Goal: Task Accomplishment & Management: Use online tool/utility

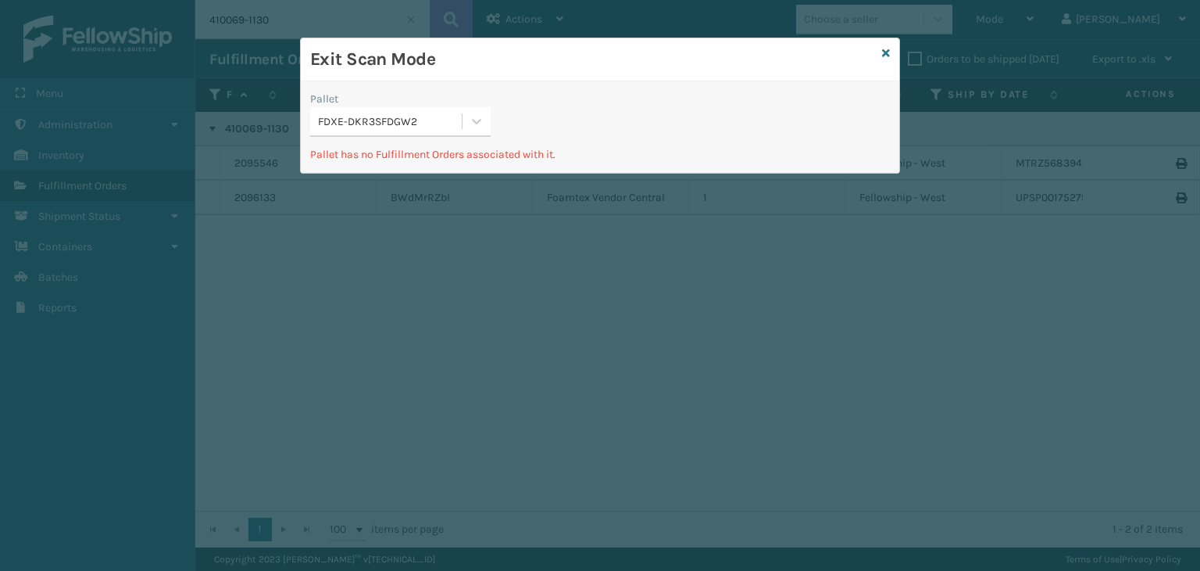
scroll to position [0, 1025]
click at [888, 51] on icon at bounding box center [886, 53] width 8 height 11
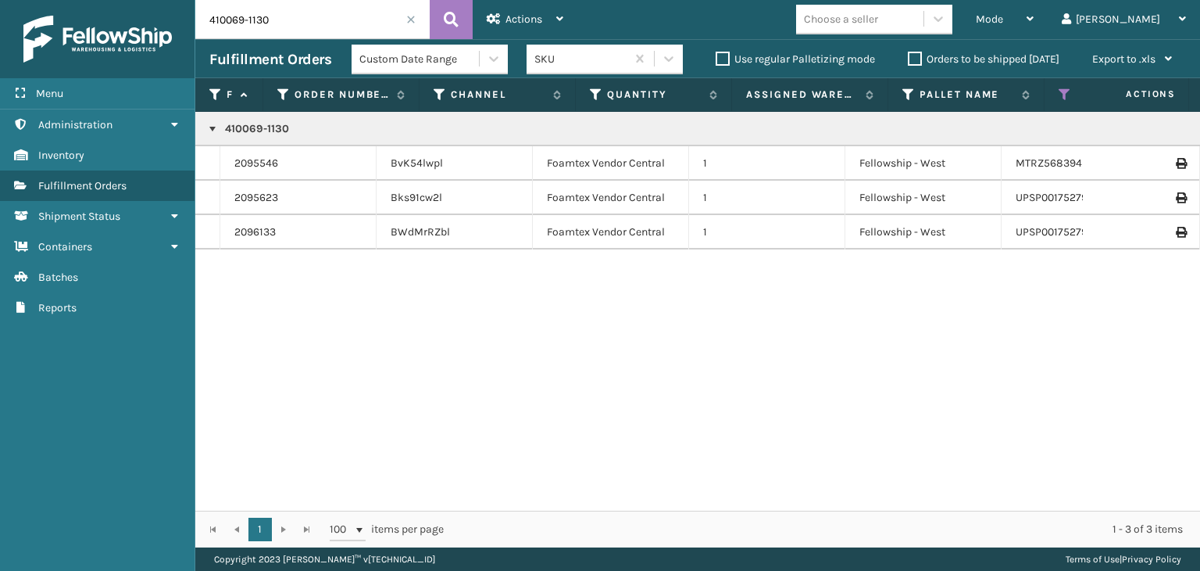
click at [413, 20] on span at bounding box center [410, 19] width 9 height 9
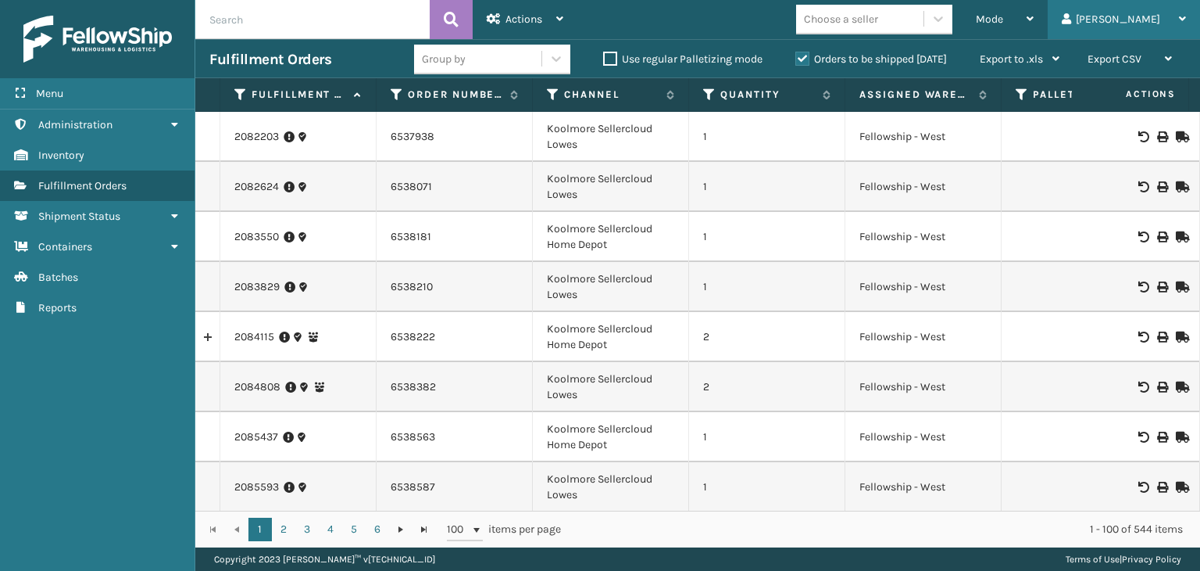
click at [1148, 23] on div "[PERSON_NAME]" at bounding box center [1124, 19] width 124 height 39
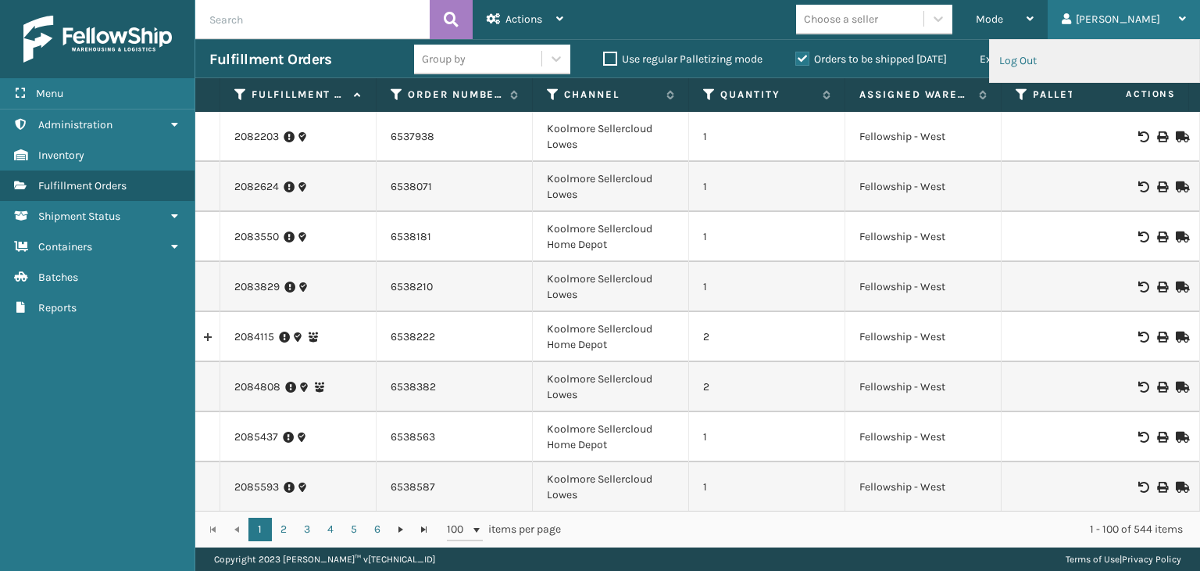
click at [1036, 64] on li "Log Out" at bounding box center [1094, 61] width 209 height 42
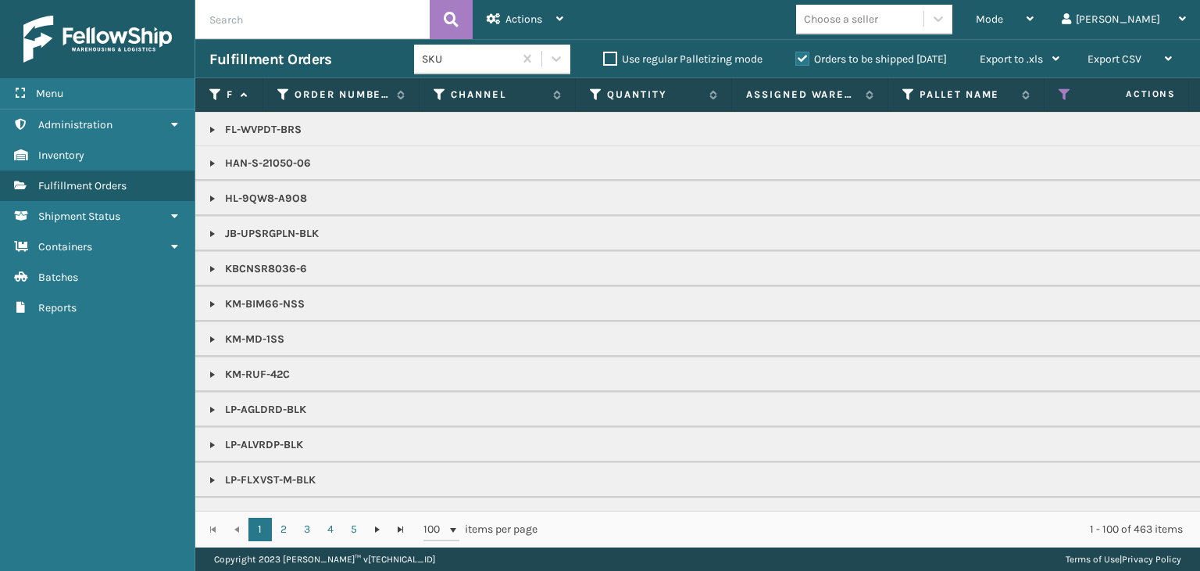
scroll to position [703, 0]
click at [1003, 16] on span "Mode" at bounding box center [989, 19] width 27 height 13
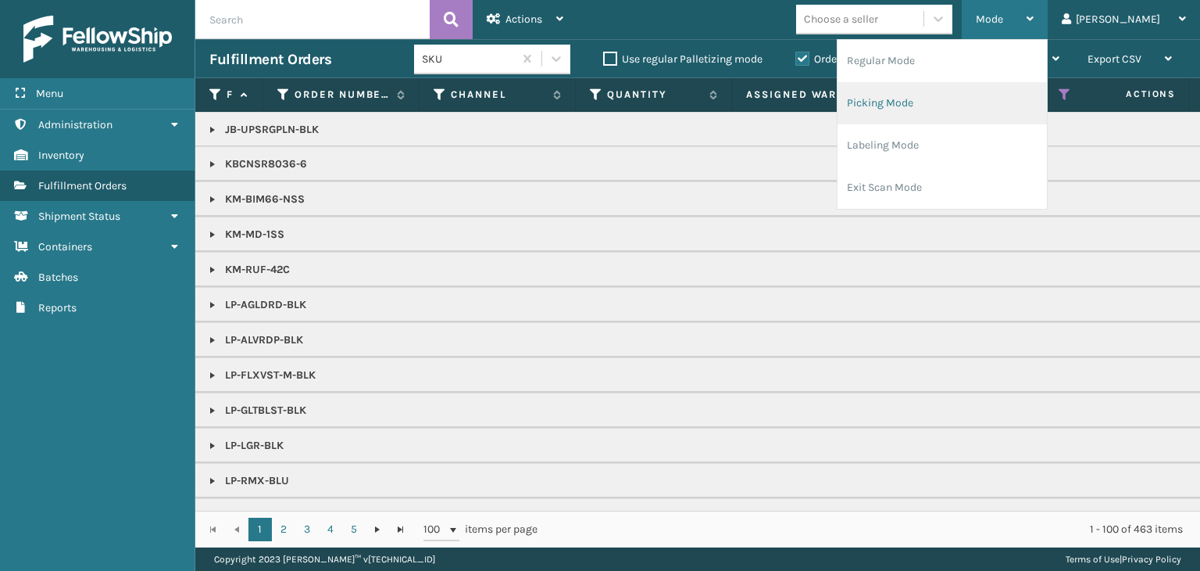
click at [1013, 95] on li "Picking Mode" at bounding box center [942, 103] width 209 height 42
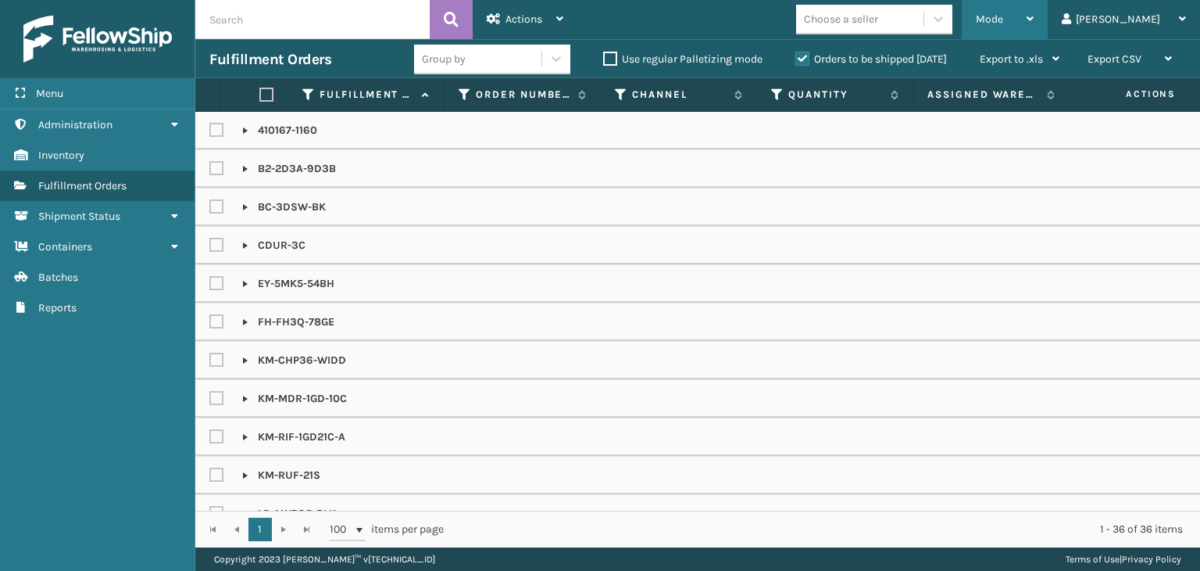
click at [1034, 26] on div "Mode" at bounding box center [1005, 19] width 58 height 39
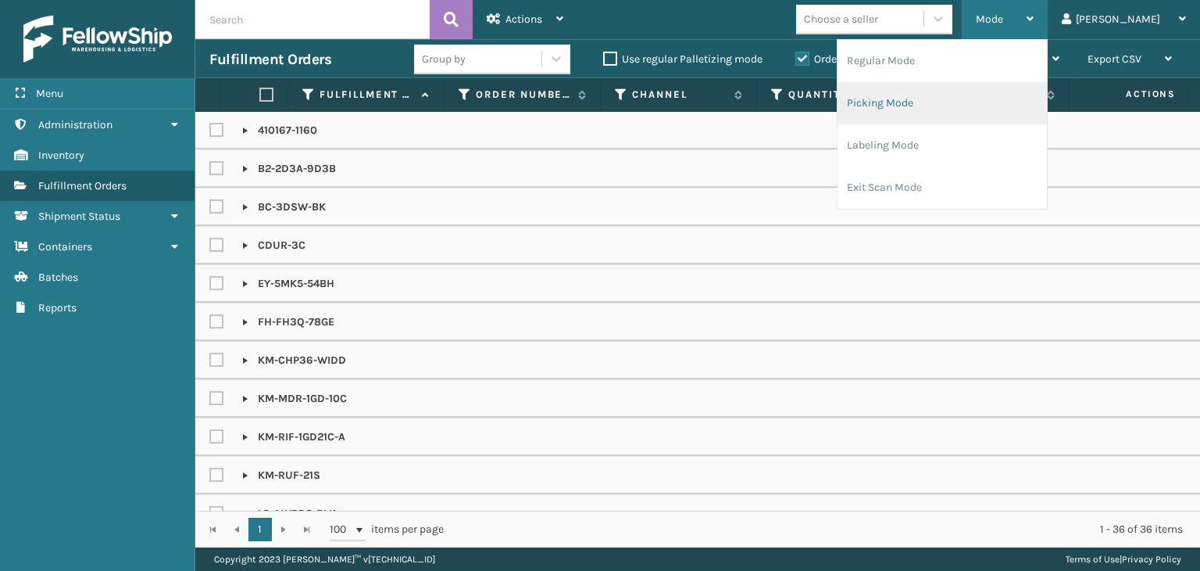
click at [1024, 113] on li "Picking Mode" at bounding box center [942, 103] width 209 height 42
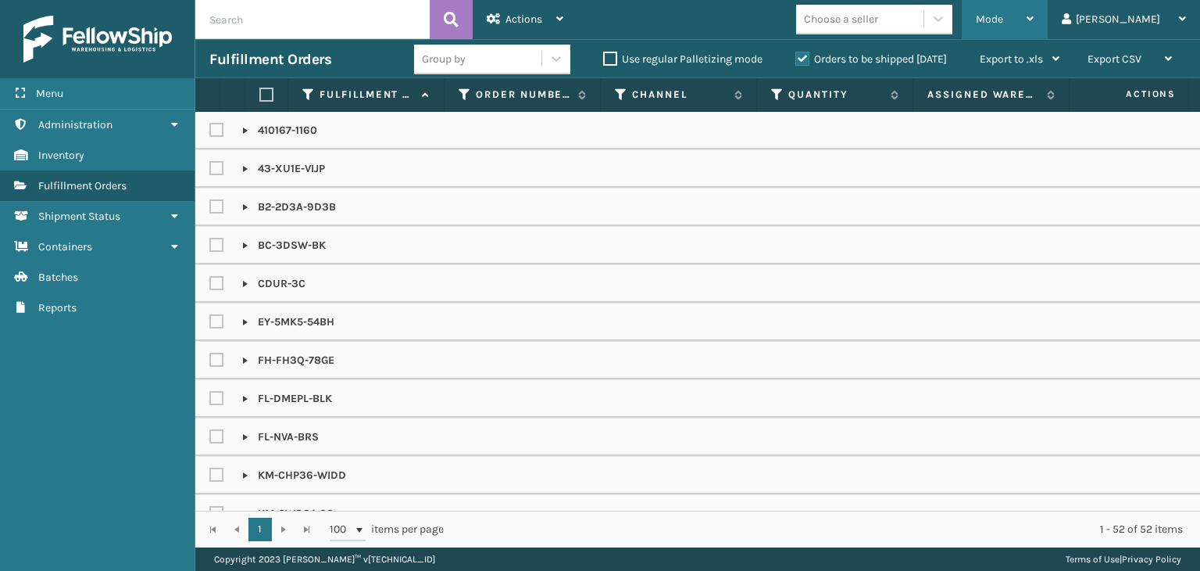
click at [1034, 20] on div "Mode" at bounding box center [1005, 19] width 58 height 39
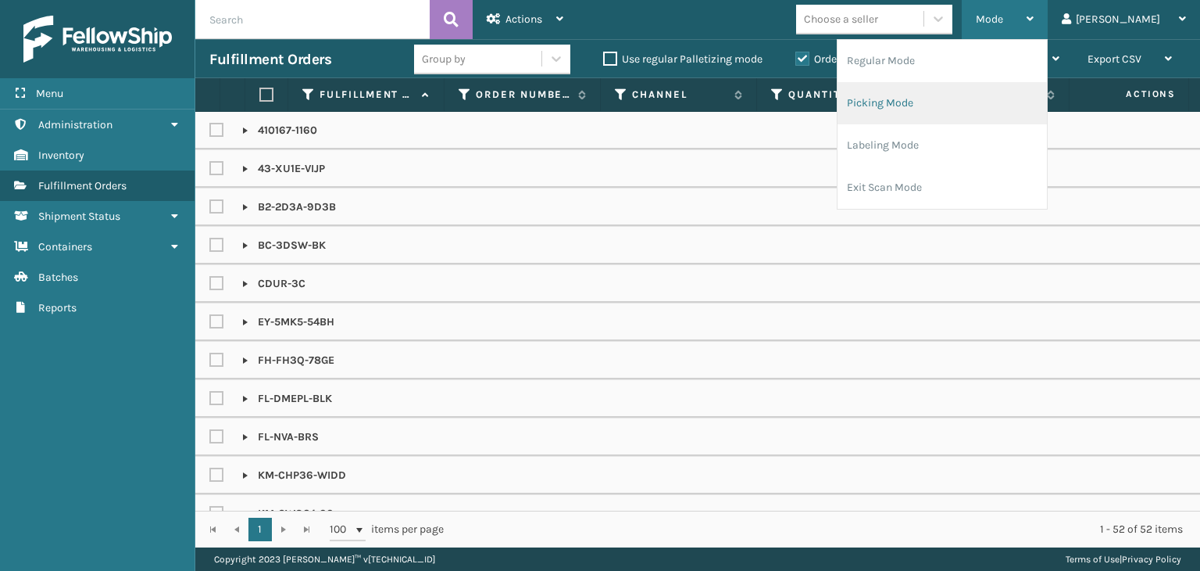
click at [1028, 102] on li "Picking Mode" at bounding box center [942, 103] width 209 height 42
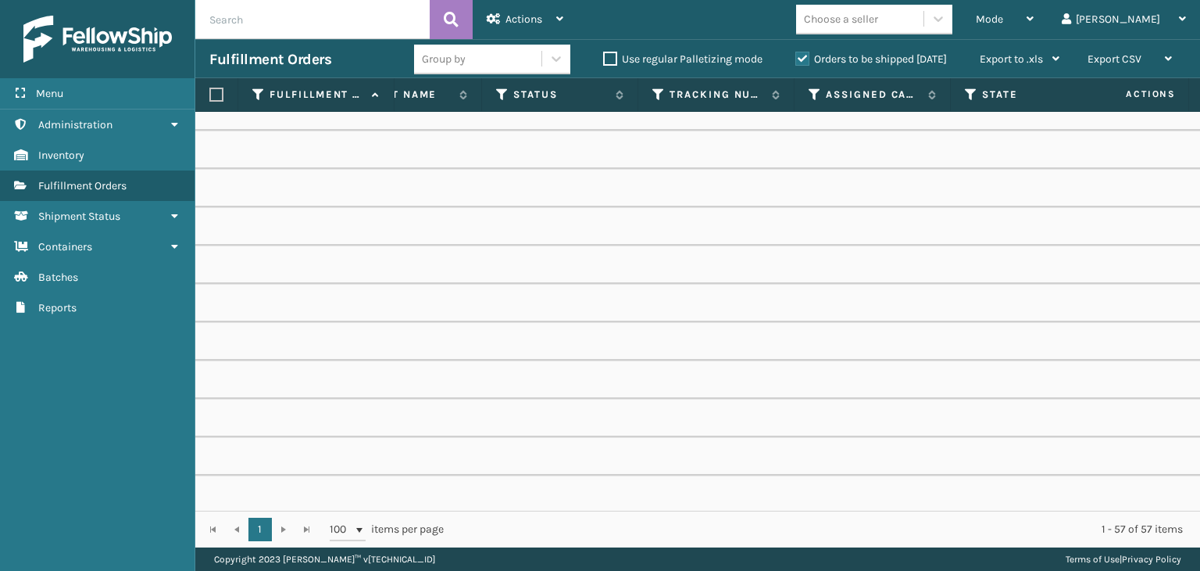
scroll to position [0, 746]
click at [816, 88] on icon at bounding box center [813, 95] width 13 height 14
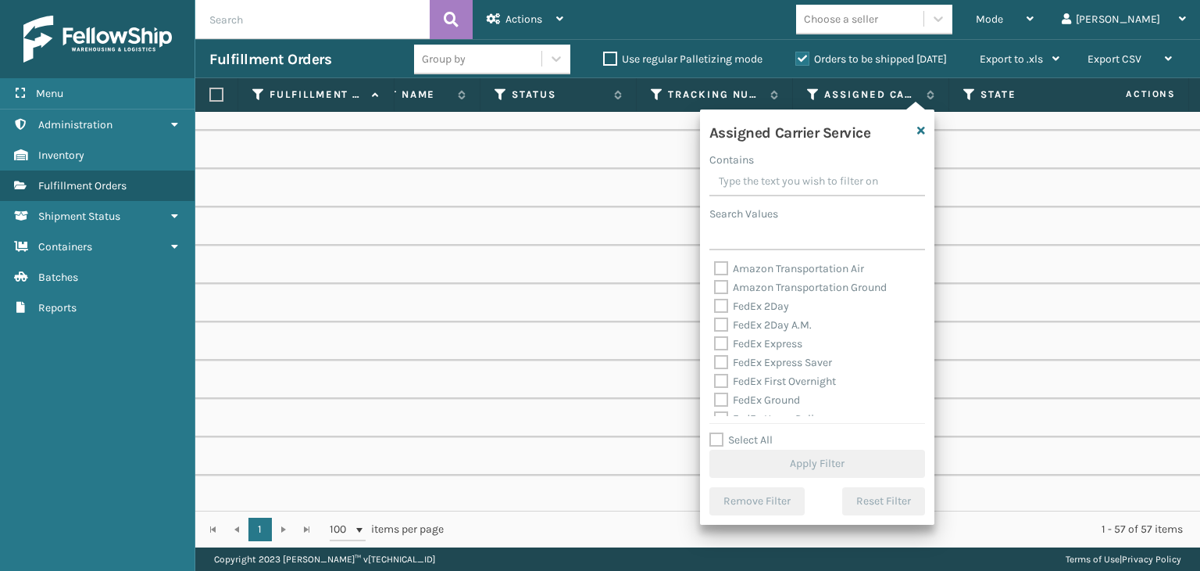
click at [746, 439] on label "Select All" at bounding box center [741, 439] width 63 height 13
click at [746, 432] on input "Select All" at bounding box center [827, 432] width 234 height 2
checkbox input "true"
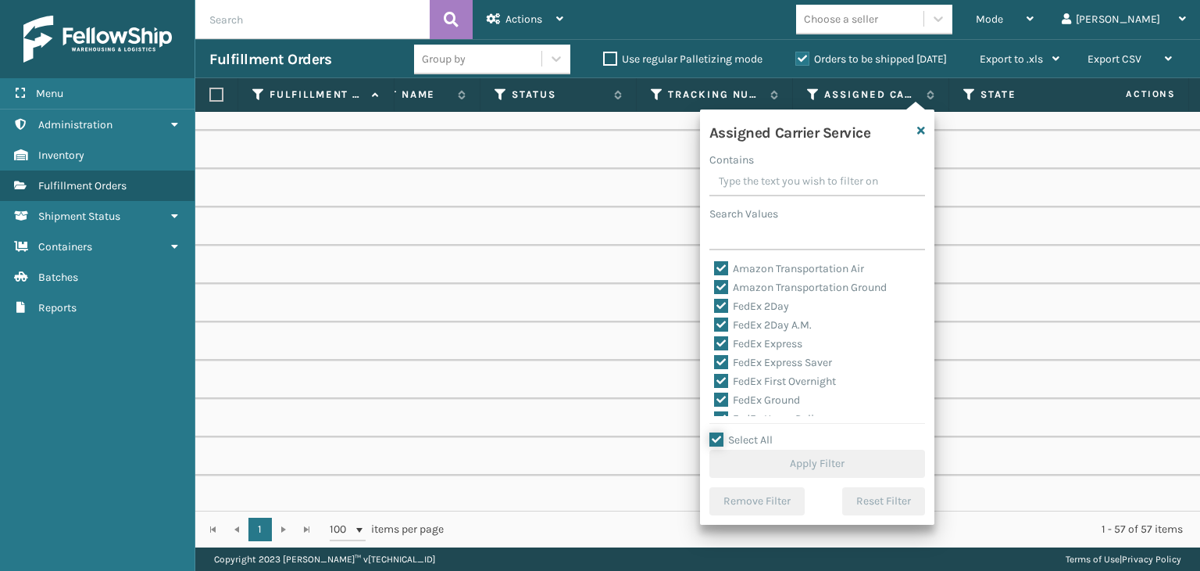
checkbox input "true"
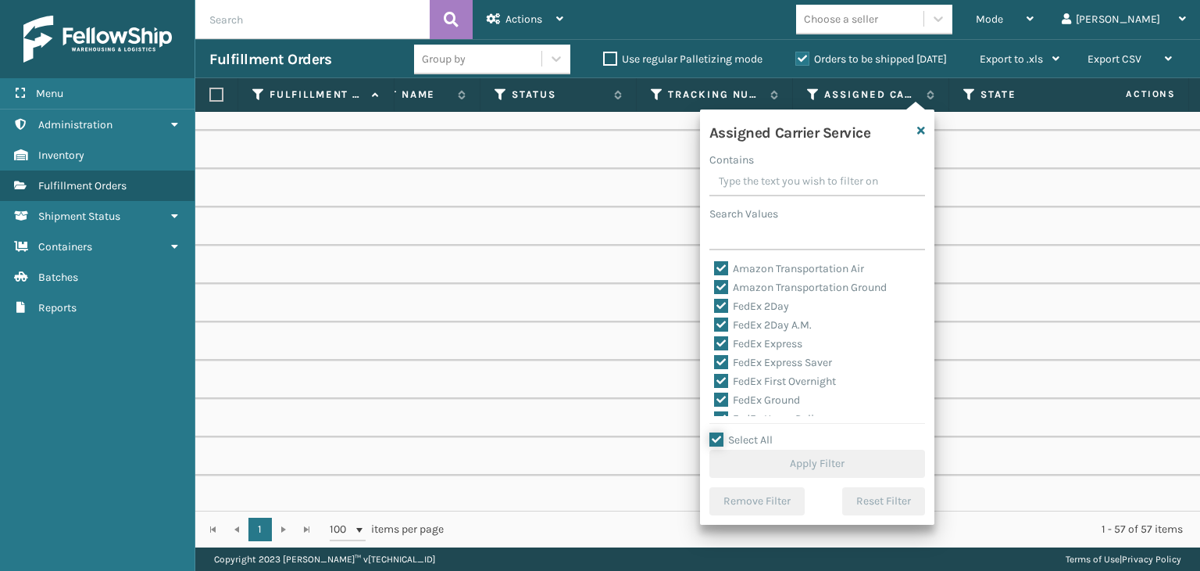
checkbox input "true"
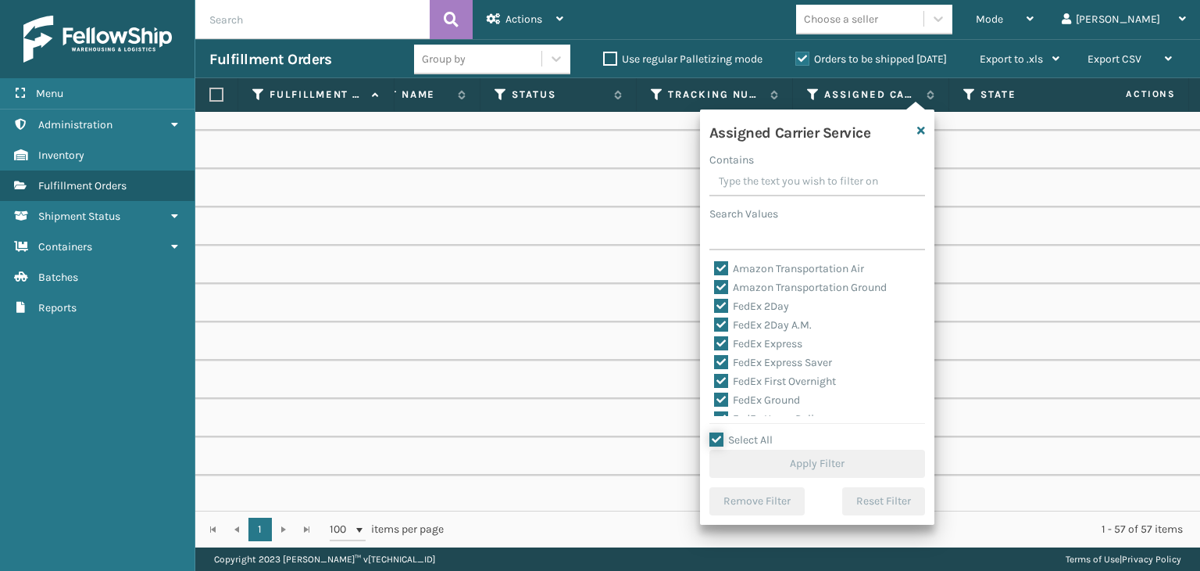
checkbox input "true"
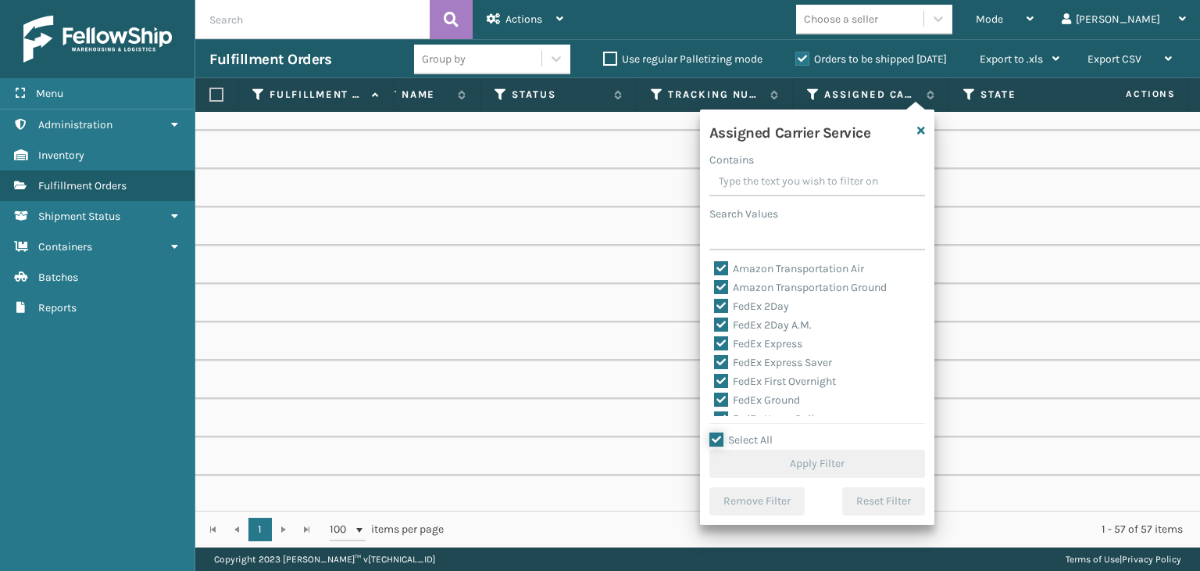
checkbox input "true"
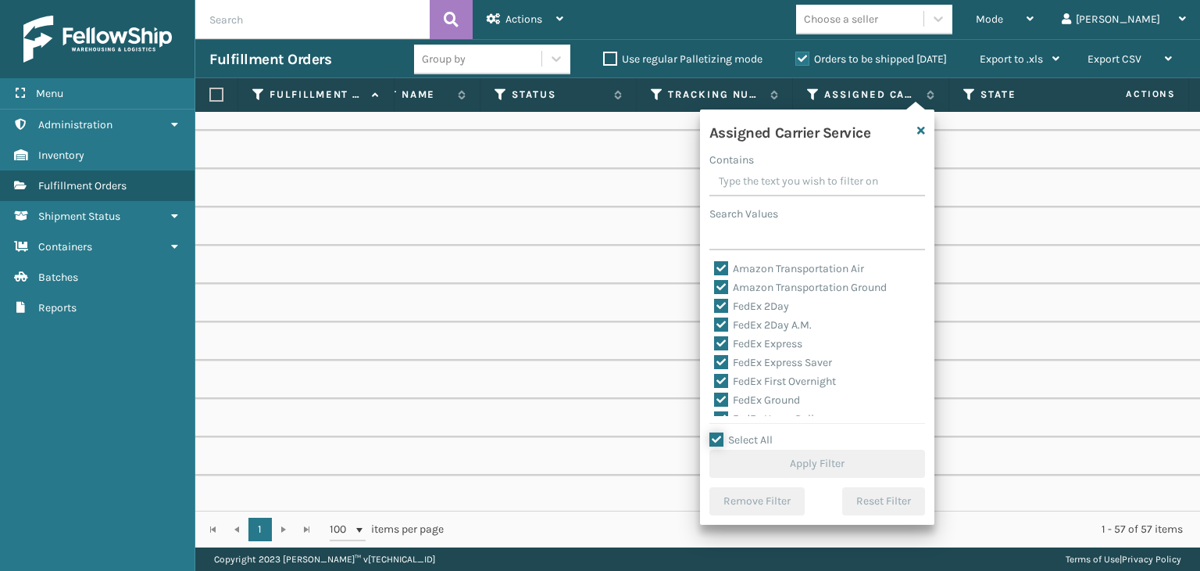
checkbox input "true"
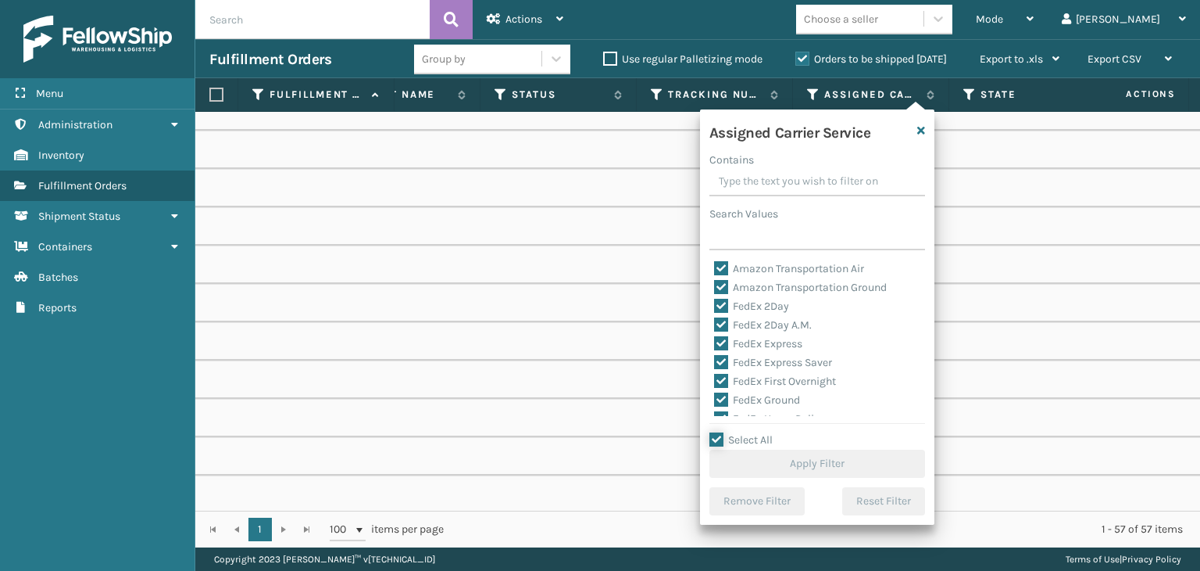
checkbox input "true"
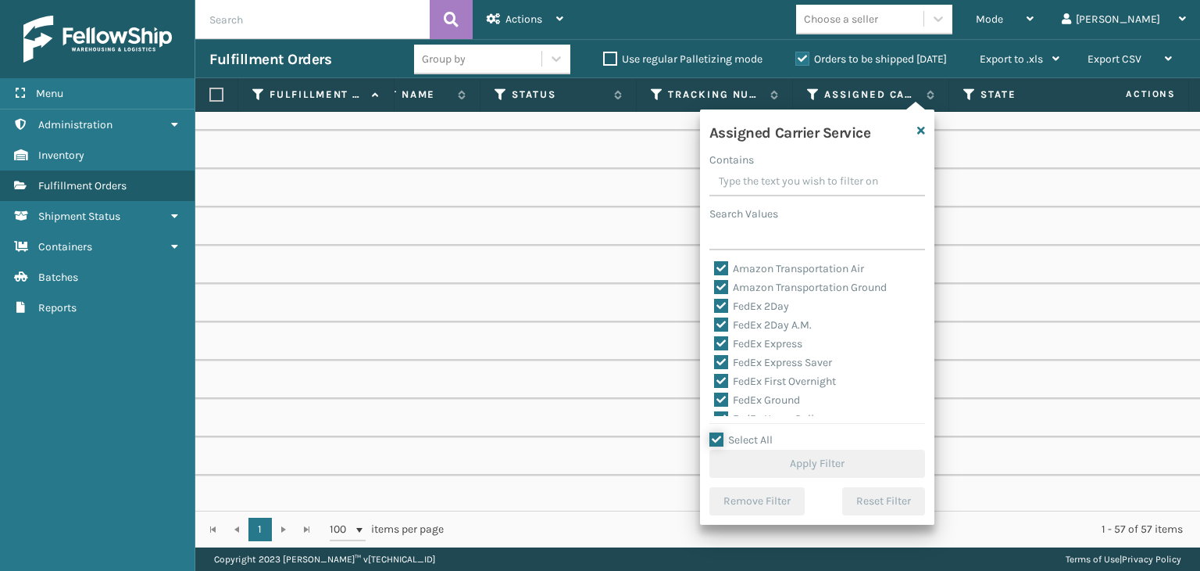
checkbox input "true"
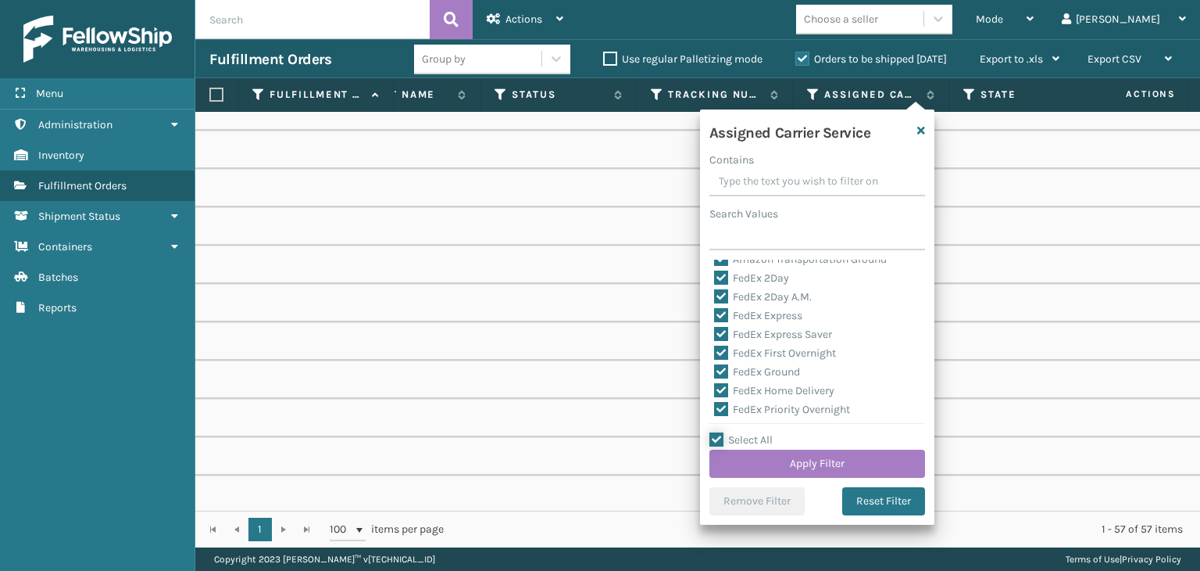
scroll to position [78, 0]
click at [735, 406] on div "LTL" at bounding box center [817, 415] width 206 height 19
click at [735, 411] on label "LTL" at bounding box center [731, 415] width 34 height 13
click at [715, 411] on input "LTL" at bounding box center [714, 411] width 1 height 10
checkbox input "false"
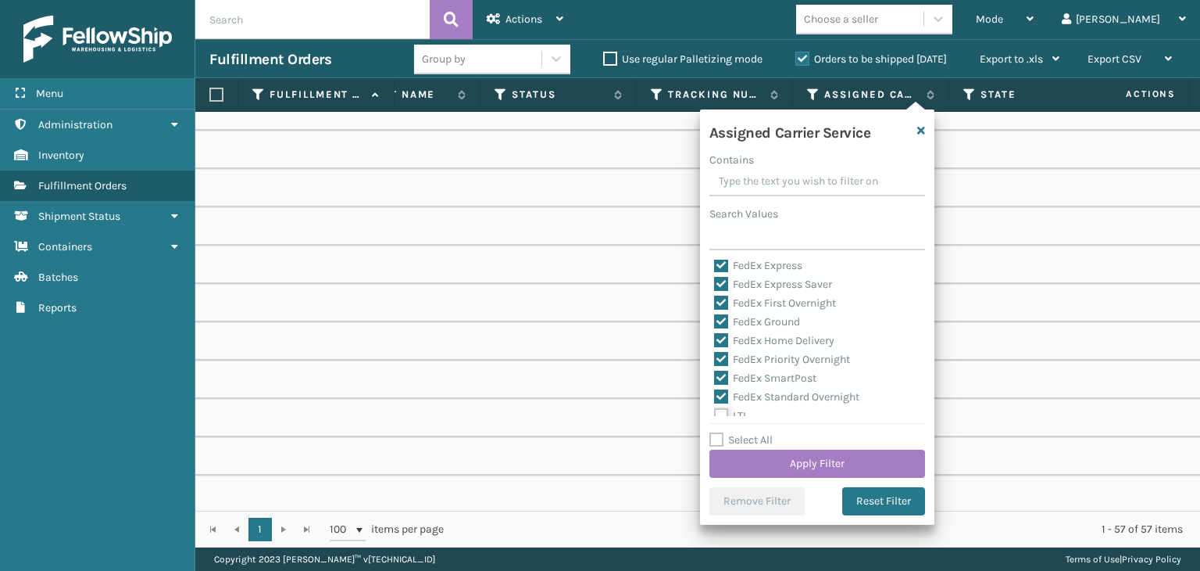
checkbox input "false"
click at [785, 470] on button "Apply Filter" at bounding box center [818, 463] width 216 height 28
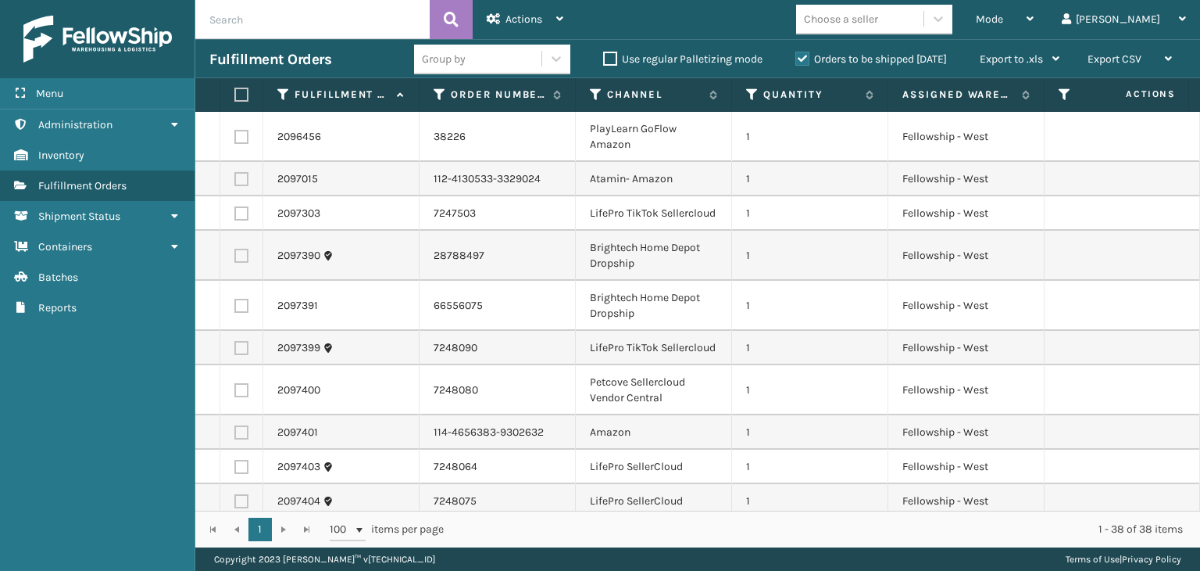
click at [826, 60] on label "Orders to be shipped [DATE]" at bounding box center [872, 58] width 152 height 13
click at [796, 60] on input "Orders to be shipped [DATE]" at bounding box center [796, 55] width 1 height 10
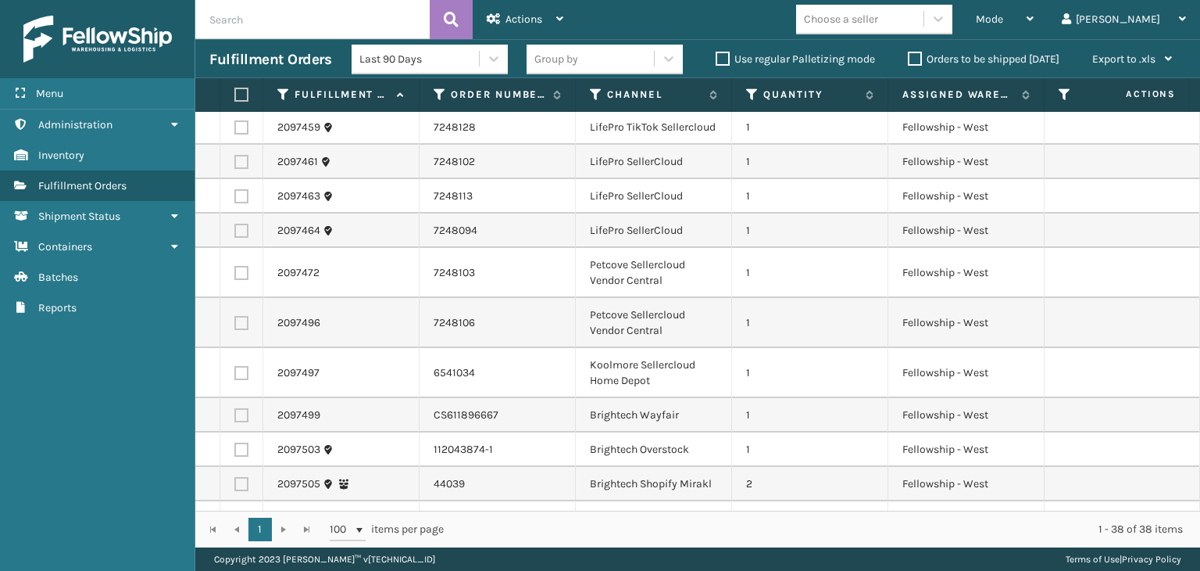
scroll to position [1091, 0]
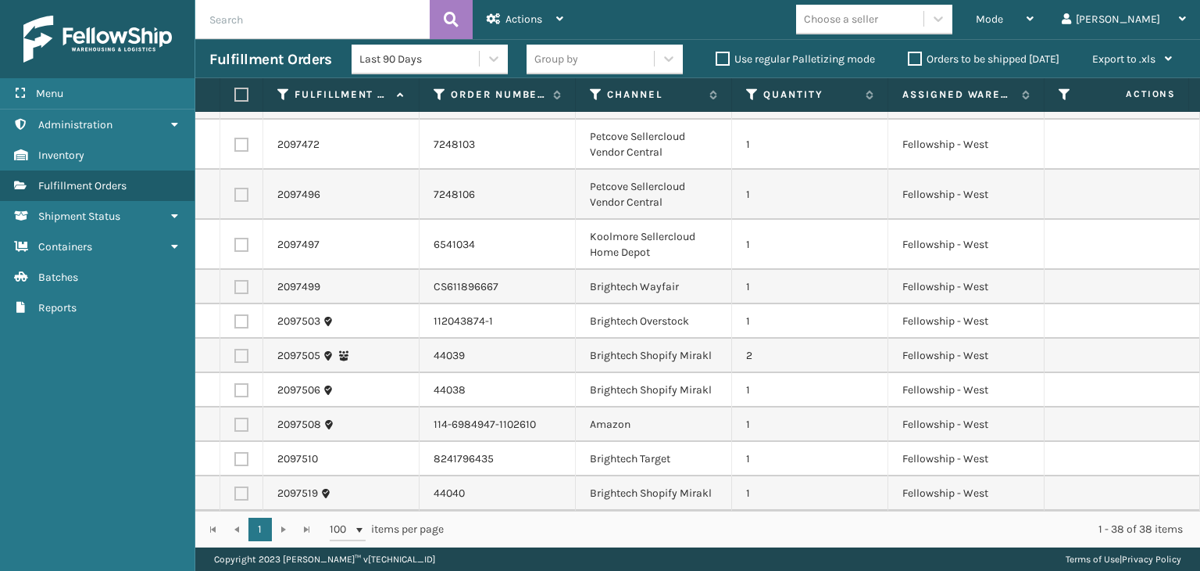
click at [604, 69] on div "Group by" at bounding box center [590, 59] width 127 height 26
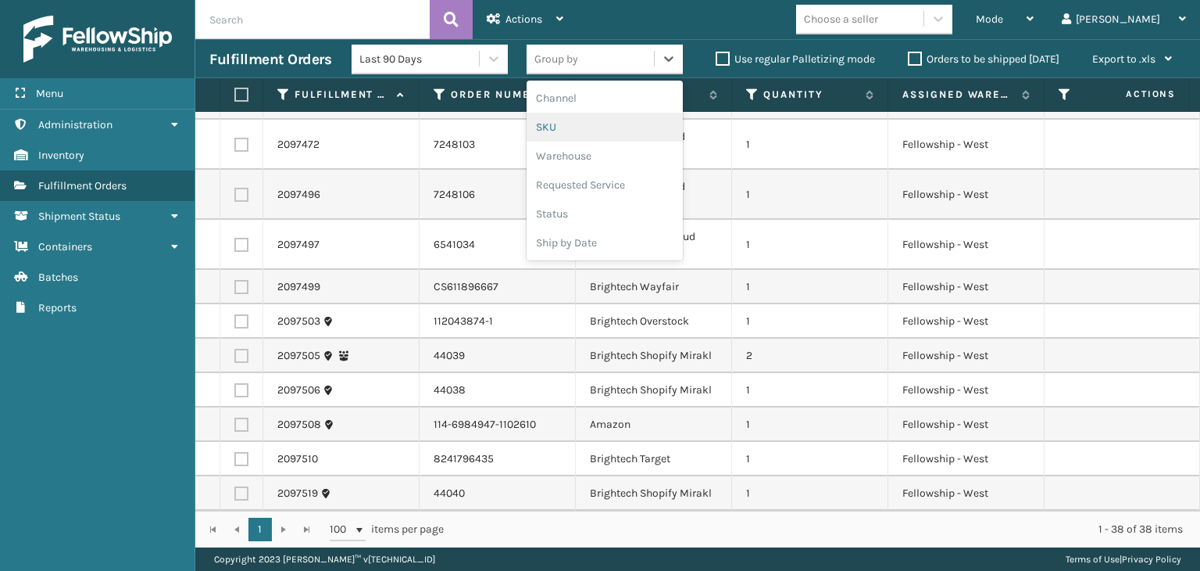
click at [583, 132] on div "SKU" at bounding box center [605, 127] width 156 height 29
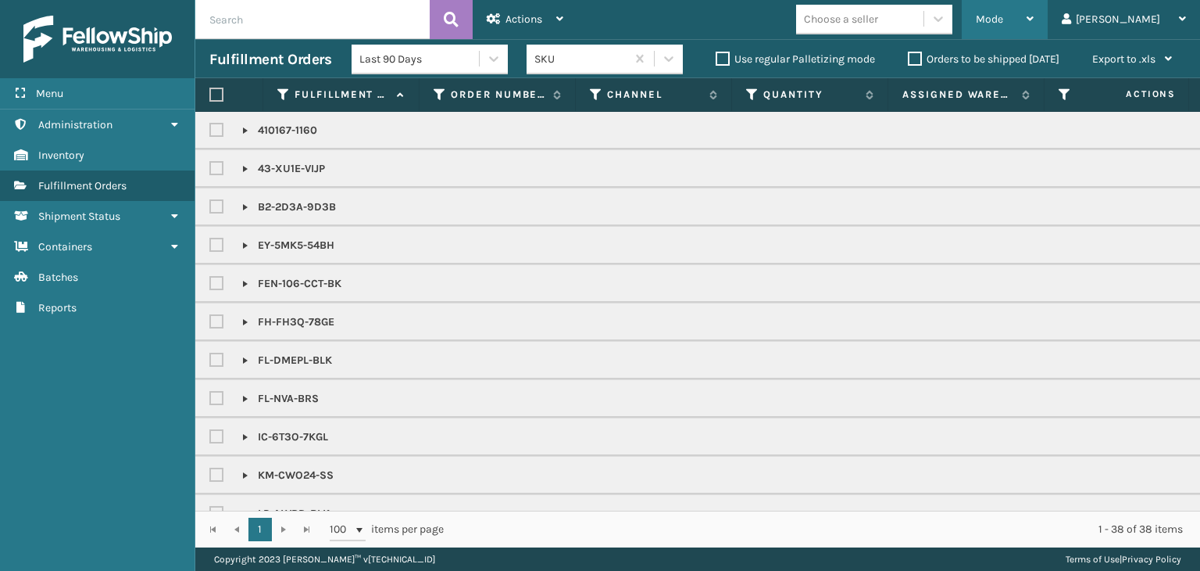
click at [1034, 14] on div "Mode" at bounding box center [1005, 19] width 58 height 39
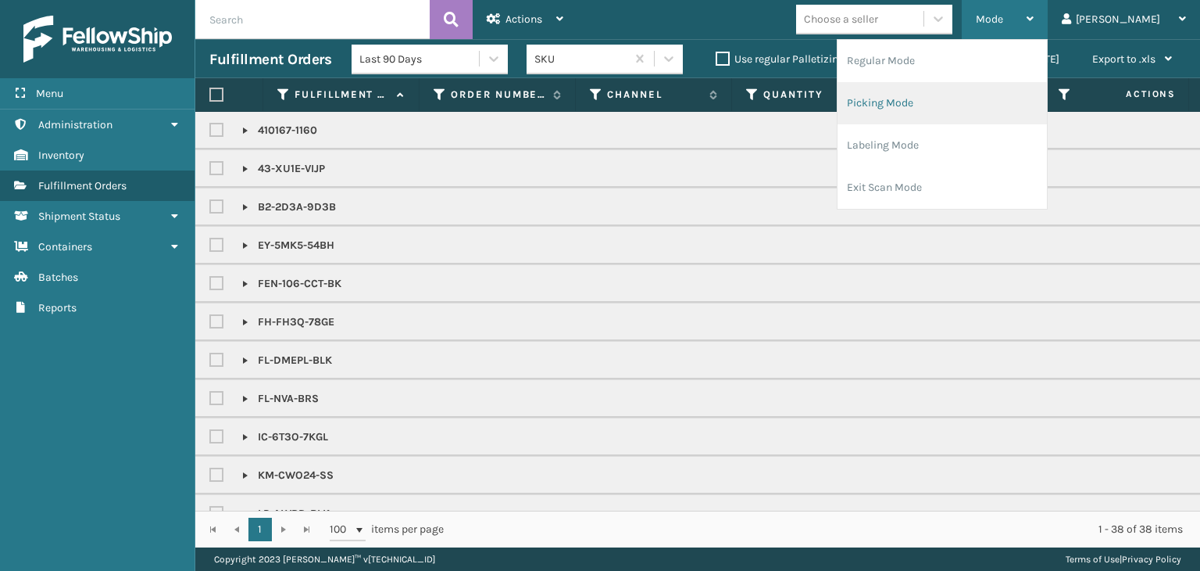
click at [1036, 98] on li "Picking Mode" at bounding box center [942, 103] width 209 height 42
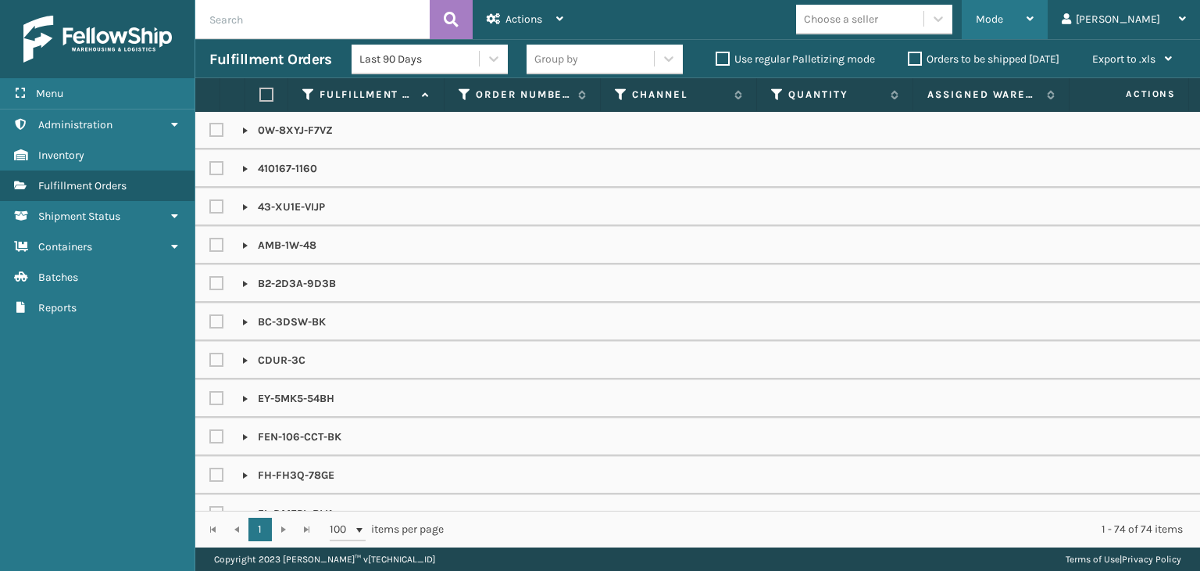
click at [1025, 11] on div "Mode Regular Mode Picking Mode Labeling Mode Exit Scan Mode" at bounding box center [1005, 19] width 86 height 39
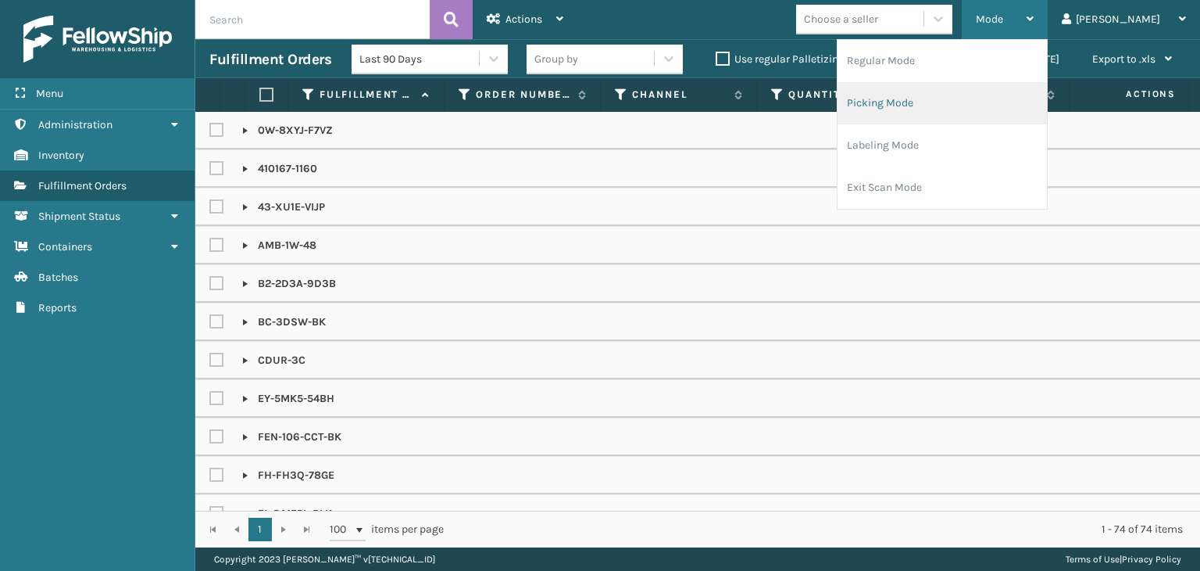
click at [985, 102] on li "Picking Mode" at bounding box center [942, 103] width 209 height 42
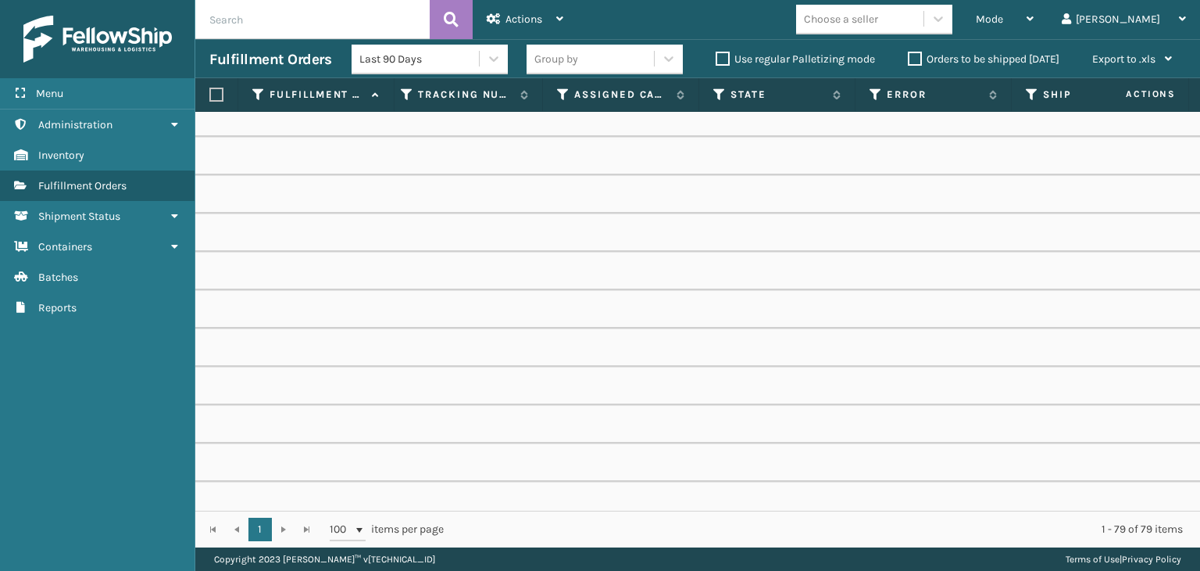
scroll to position [860, 996]
click at [559, 98] on icon at bounding box center [563, 95] width 13 height 14
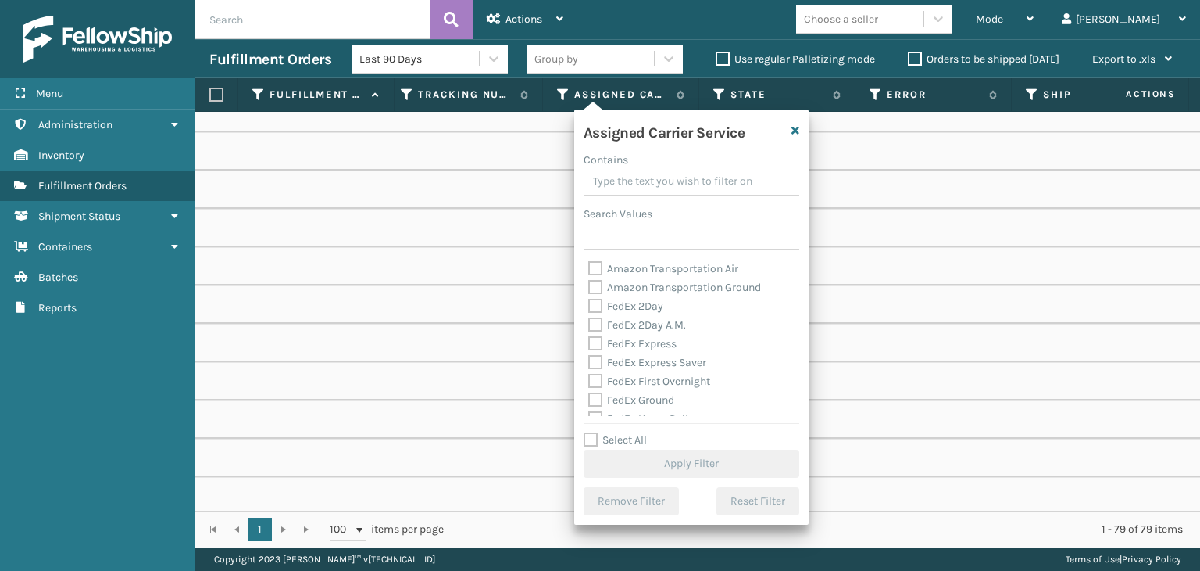
click at [625, 438] on label "Select All" at bounding box center [615, 439] width 63 height 13
click at [625, 432] on input "Select All" at bounding box center [701, 432] width 234 height 2
checkbox input "true"
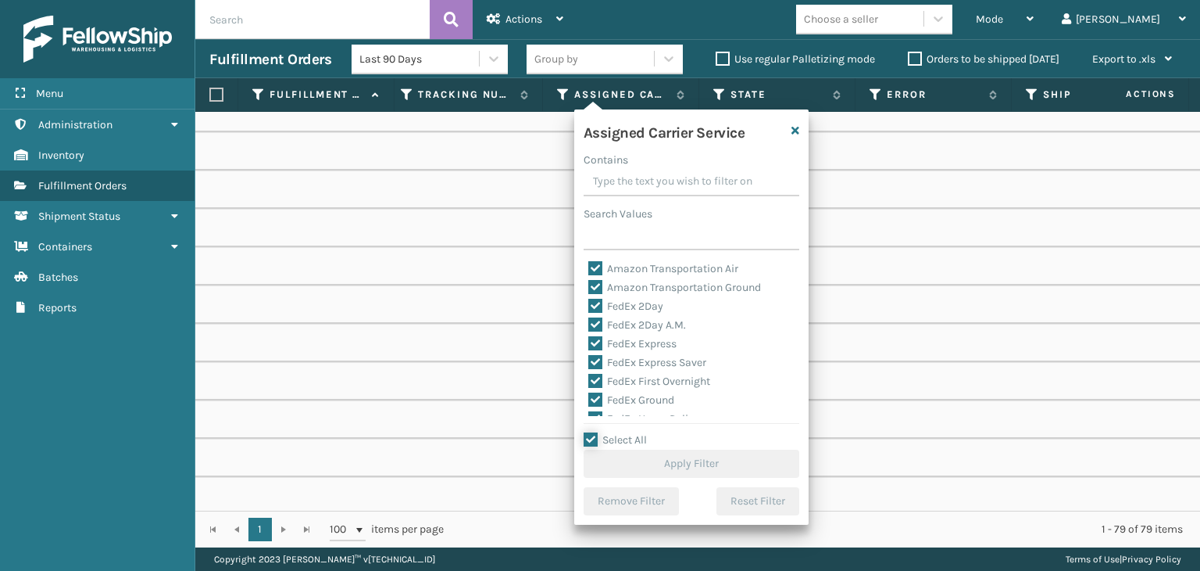
checkbox input "true"
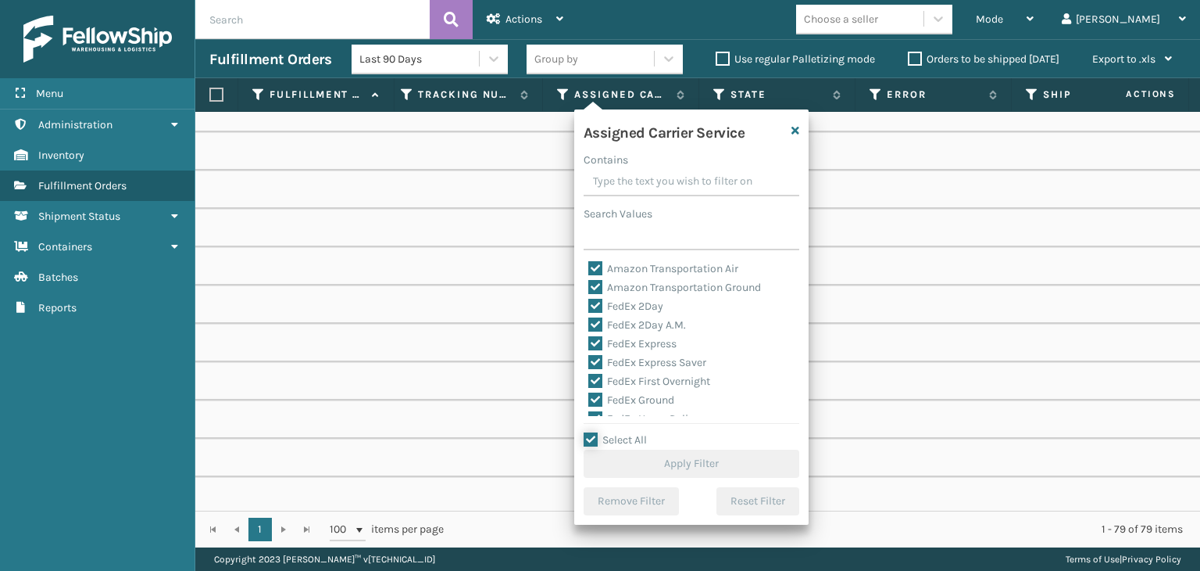
checkbox input "true"
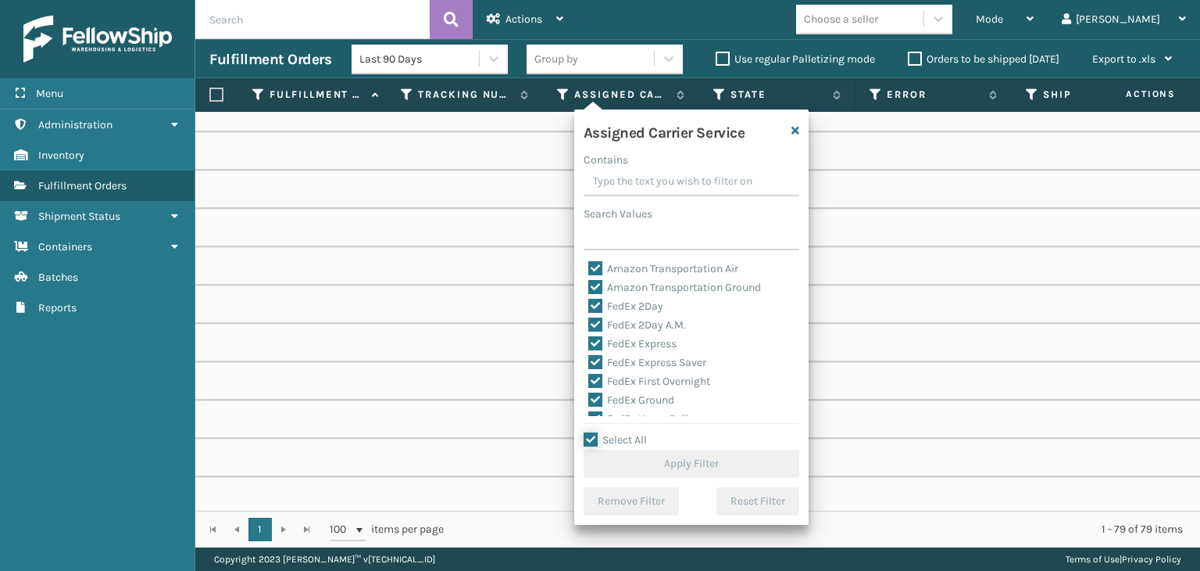
checkbox input "true"
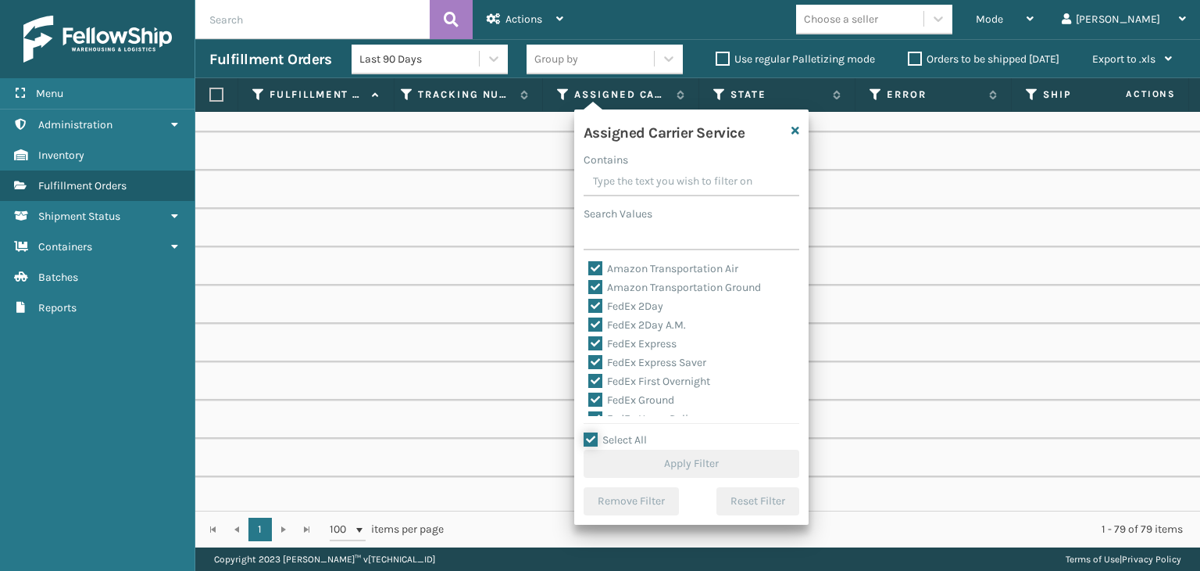
checkbox input "true"
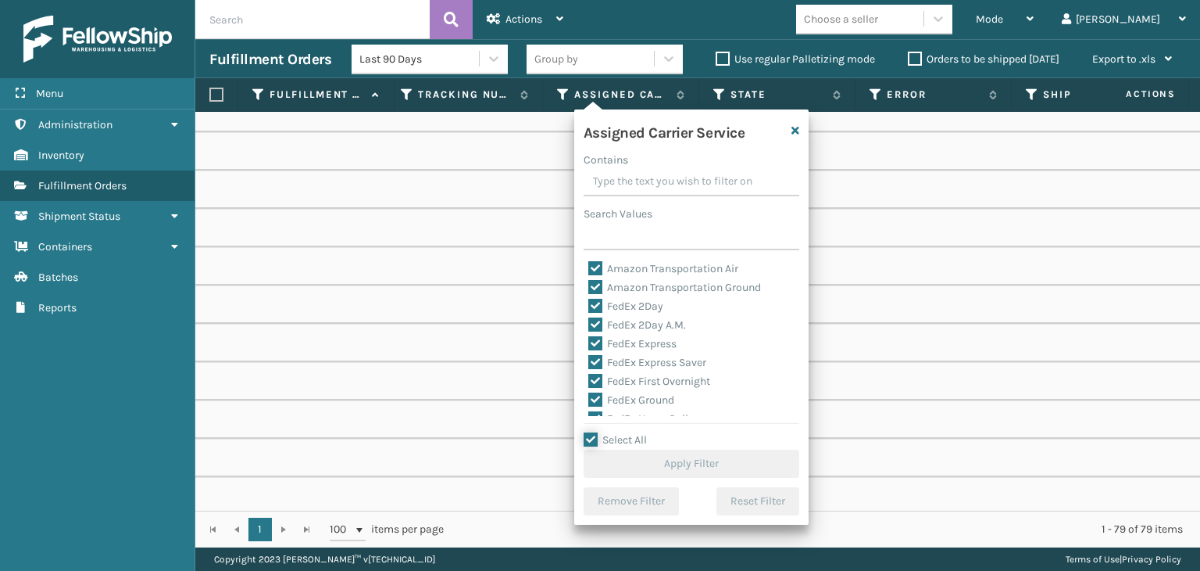
checkbox input "true"
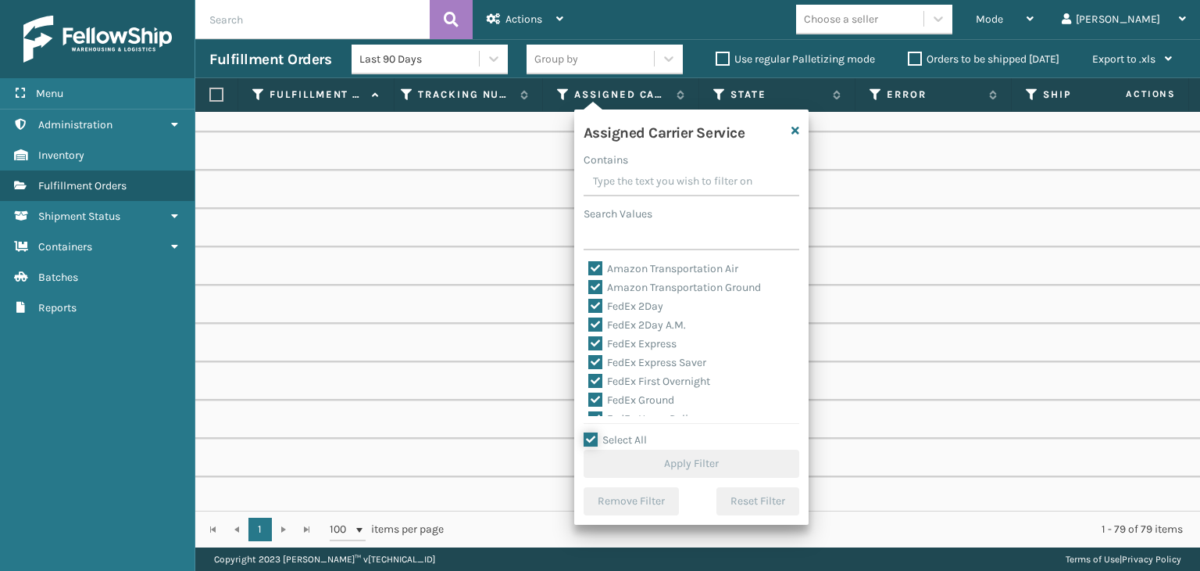
checkbox input "true"
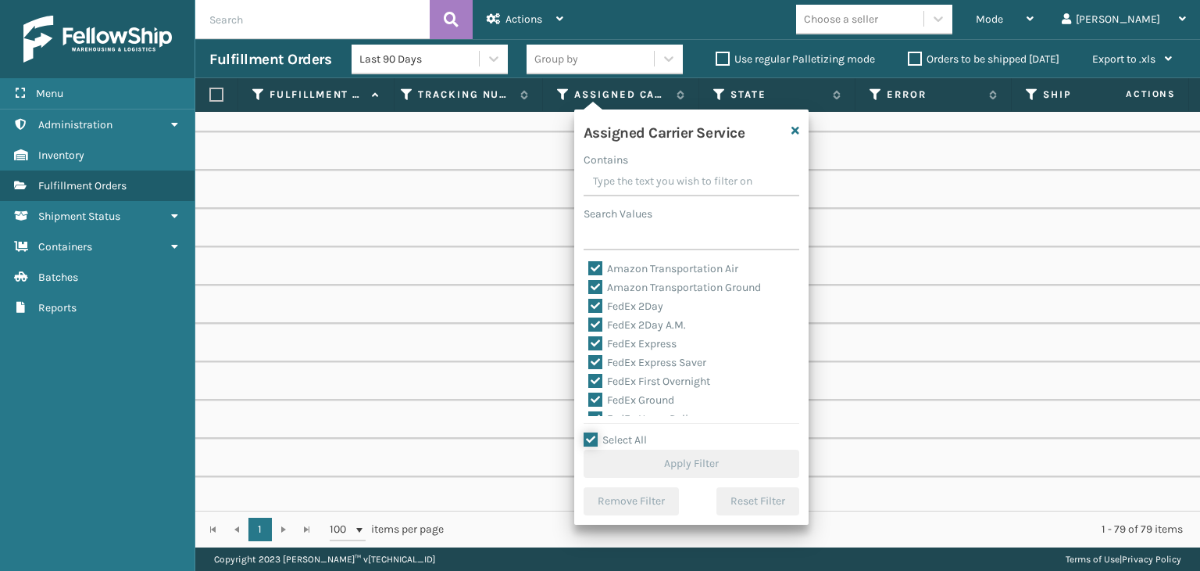
checkbox input "true"
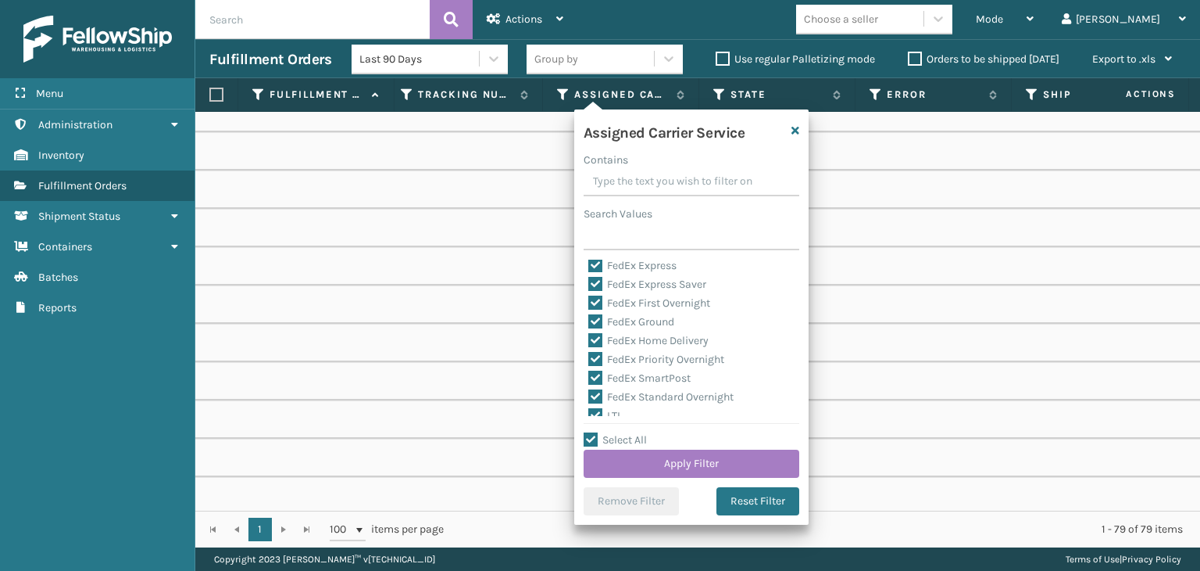
click at [617, 410] on label "LTL" at bounding box center [605, 415] width 34 height 13
click at [589, 410] on input "LTL" at bounding box center [588, 411] width 1 height 10
checkbox input "false"
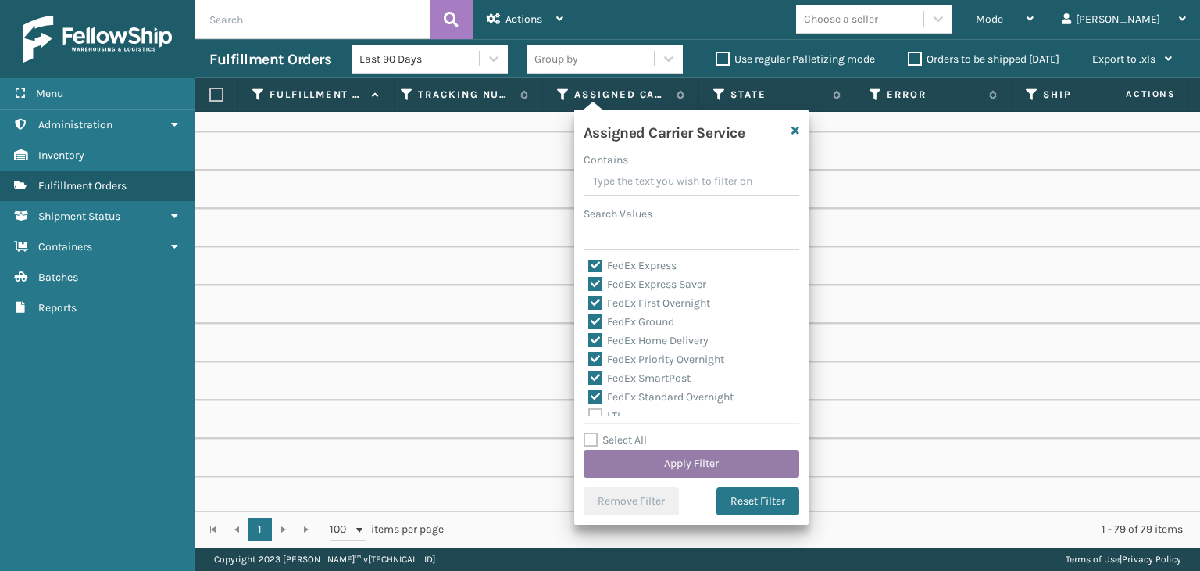
click at [655, 462] on button "Apply Filter" at bounding box center [692, 463] width 216 height 28
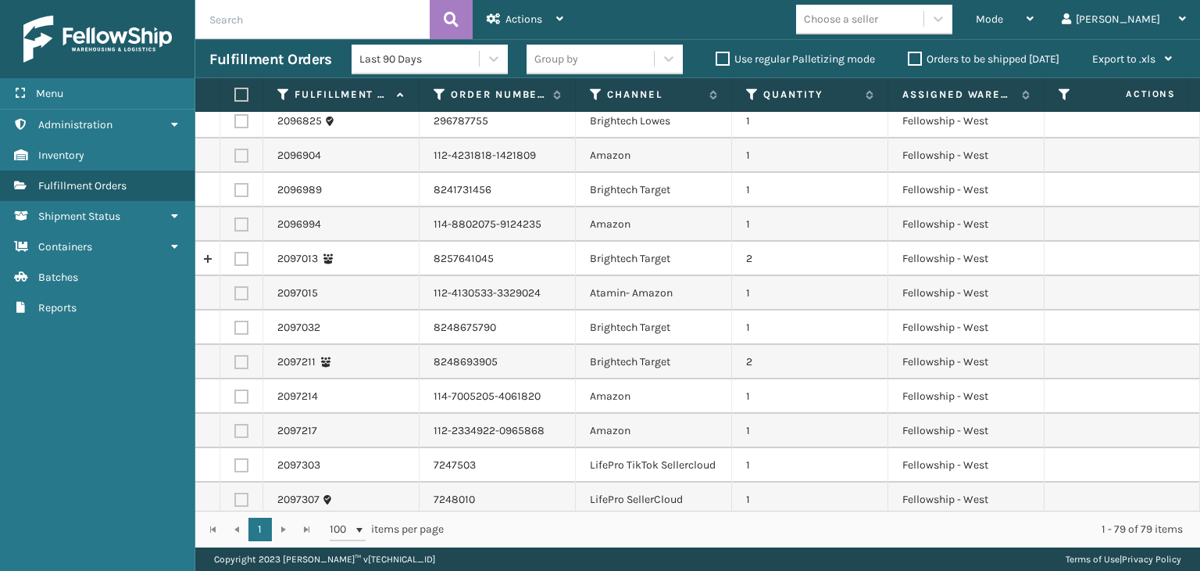
scroll to position [453, 0]
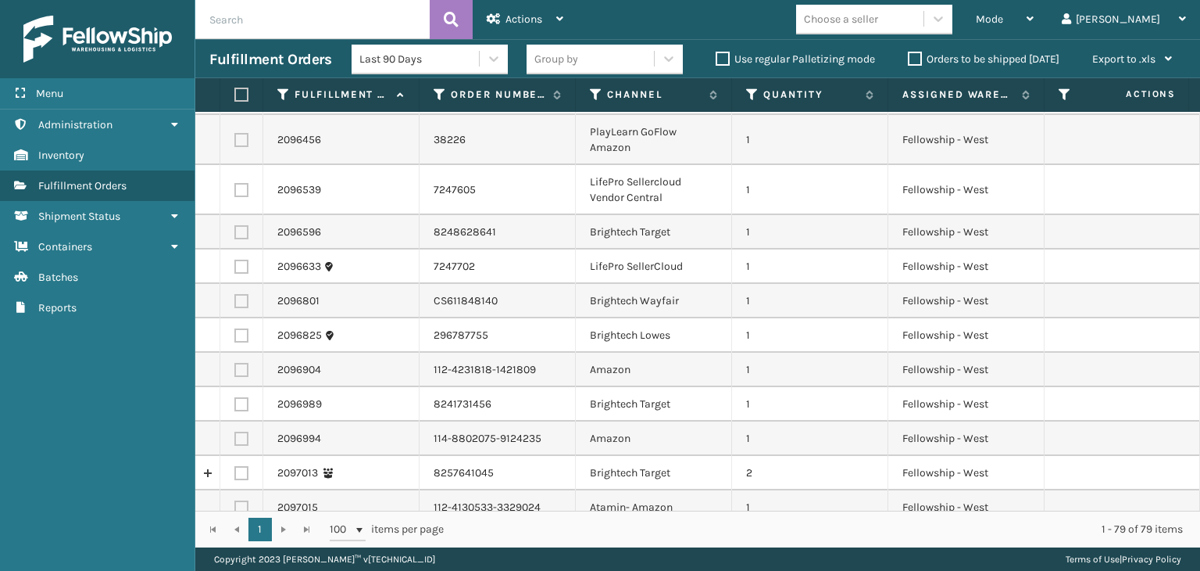
click at [560, 59] on div "Group by" at bounding box center [557, 59] width 44 height 16
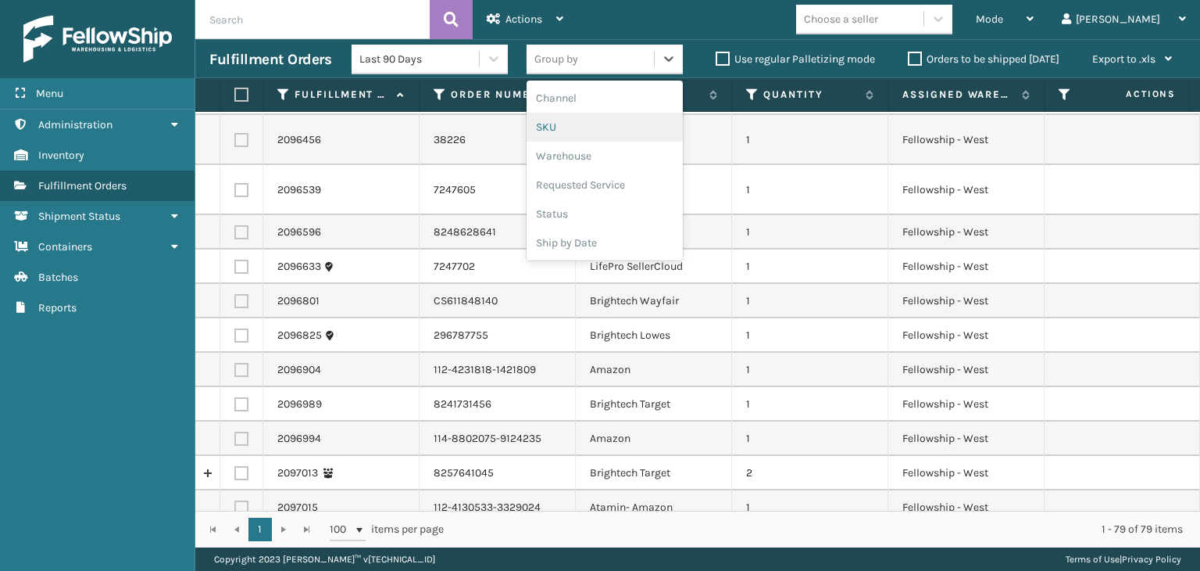
click at [575, 123] on div "SKU" at bounding box center [605, 127] width 156 height 29
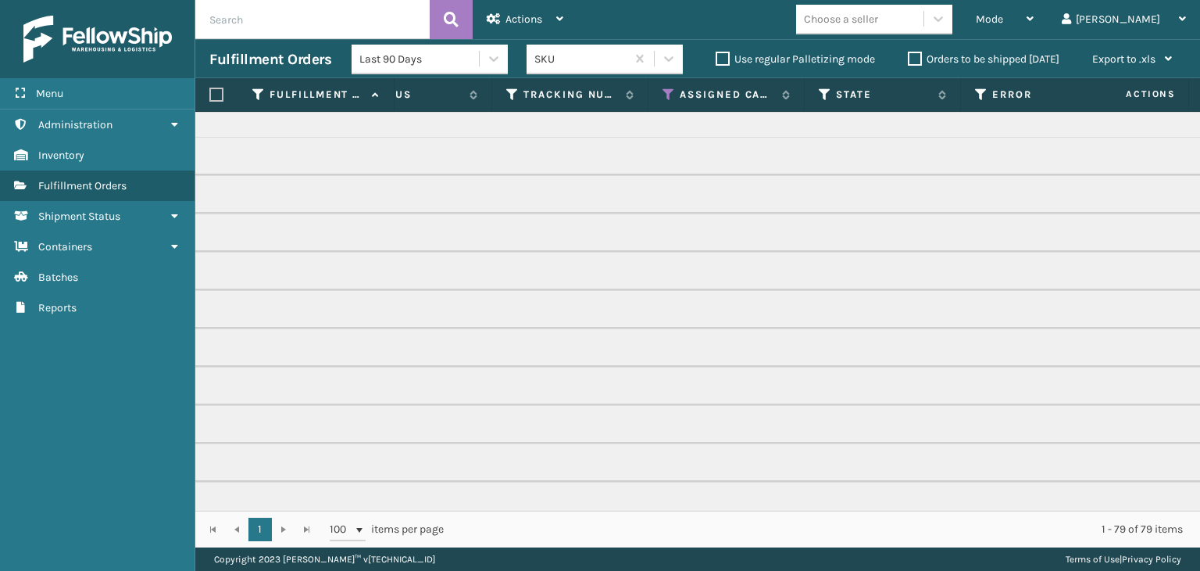
scroll to position [0, 866]
click at [667, 88] on icon at bounding box center [668, 95] width 13 height 14
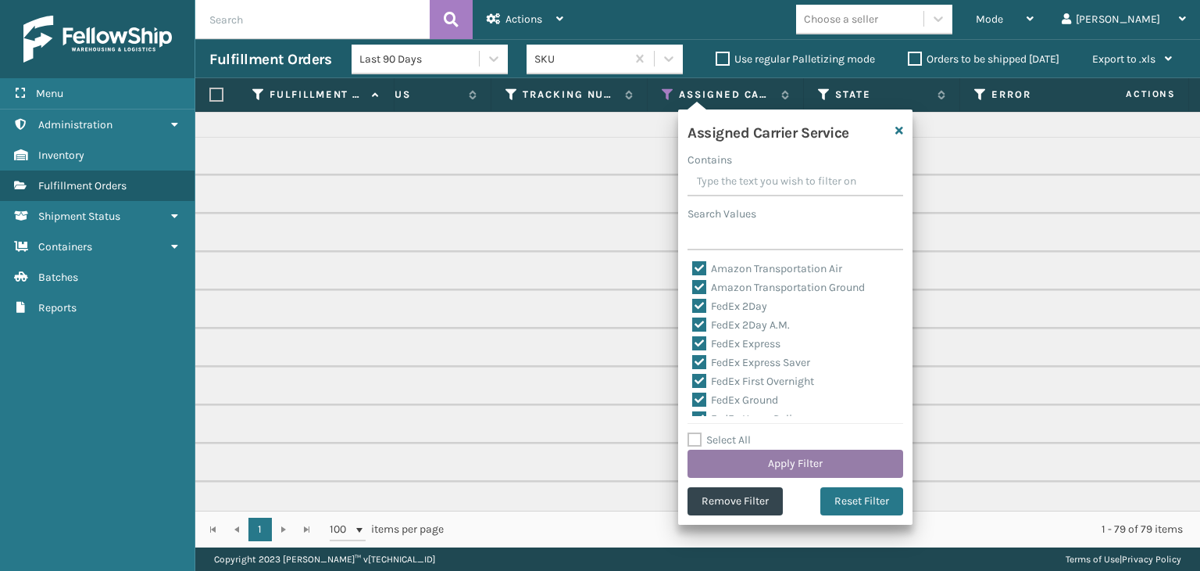
click at [707, 449] on button "Apply Filter" at bounding box center [796, 463] width 216 height 28
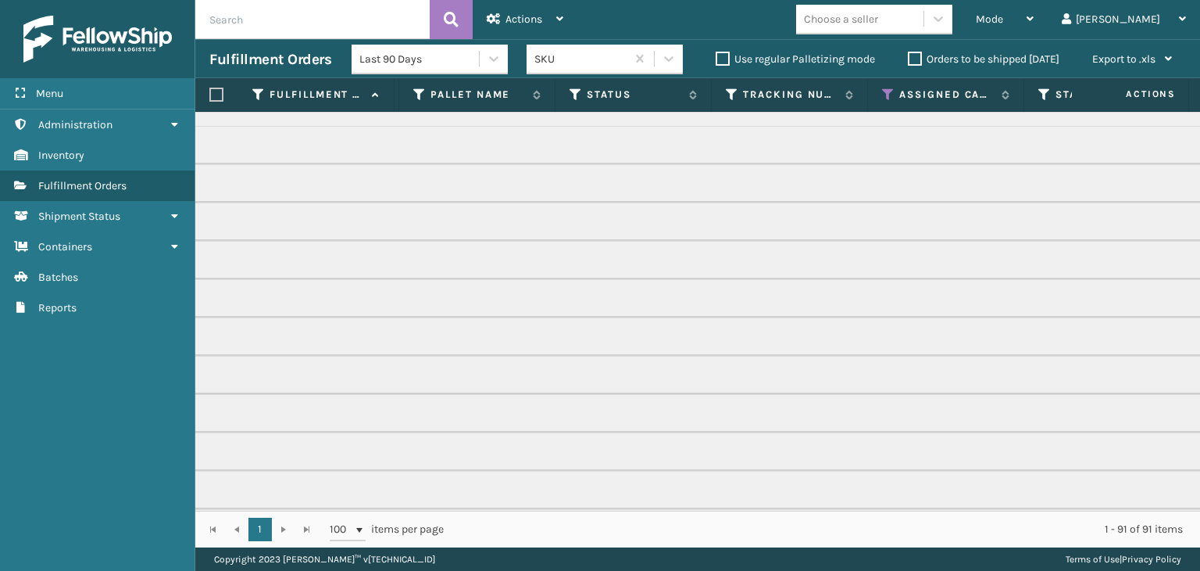
scroll to position [0, 0]
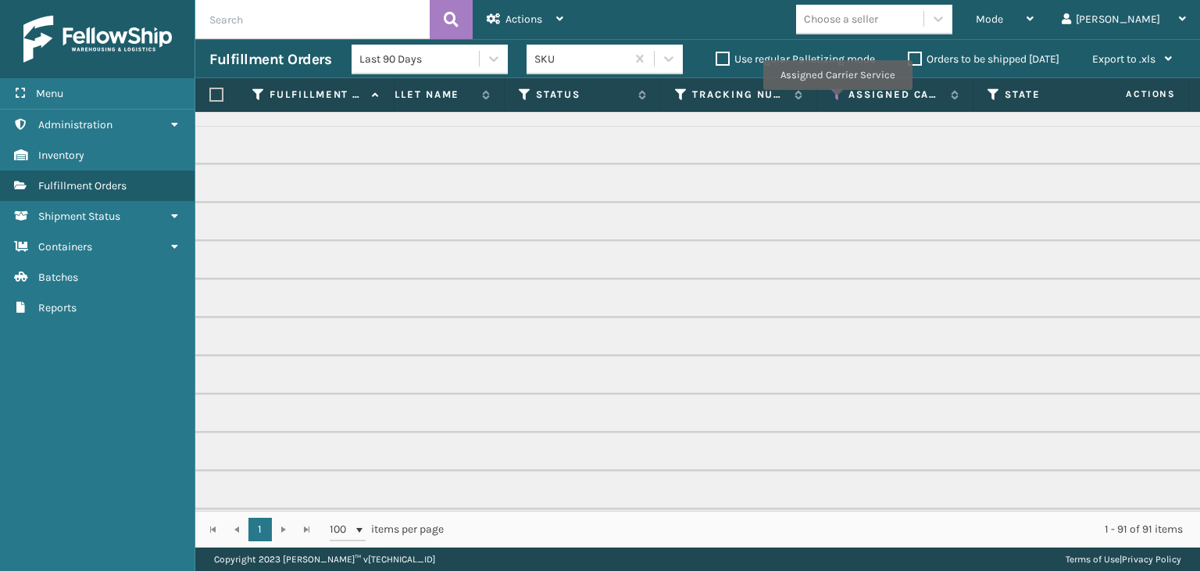
click at [839, 109] on th "Assigned Carrier Service" at bounding box center [895, 95] width 156 height 34
click at [835, 95] on icon at bounding box center [838, 95] width 13 height 14
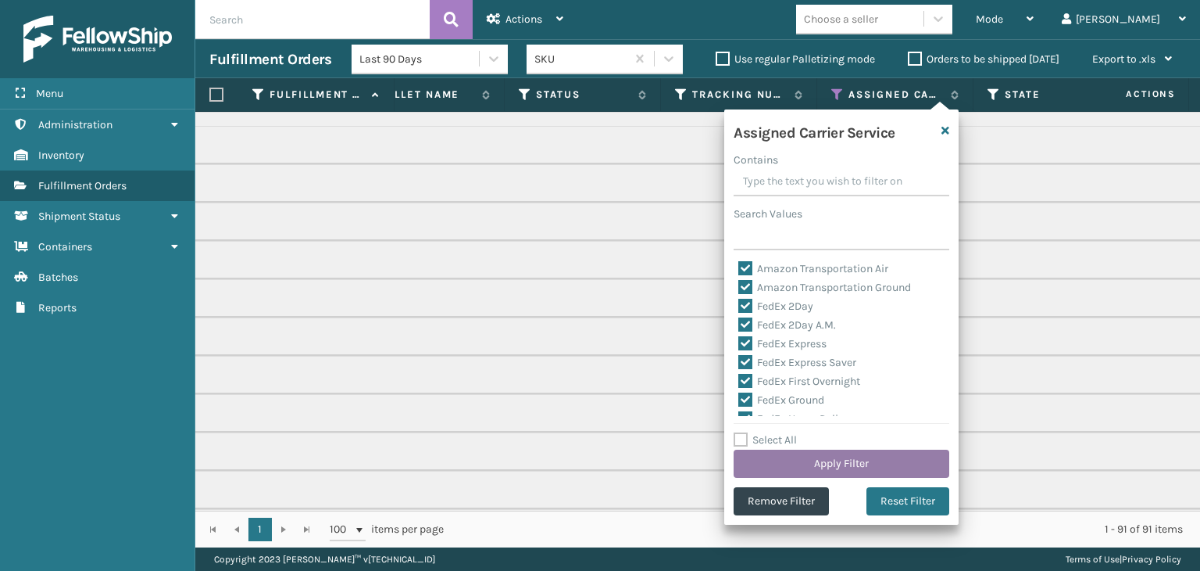
click at [847, 451] on button "Apply Filter" at bounding box center [842, 463] width 216 height 28
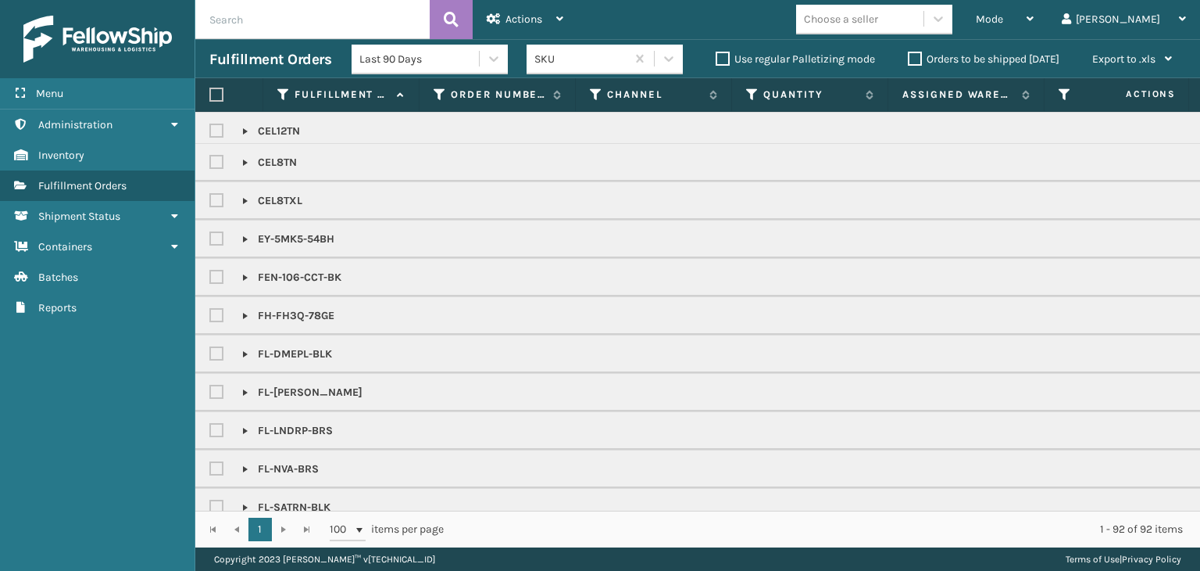
scroll to position [547, 0]
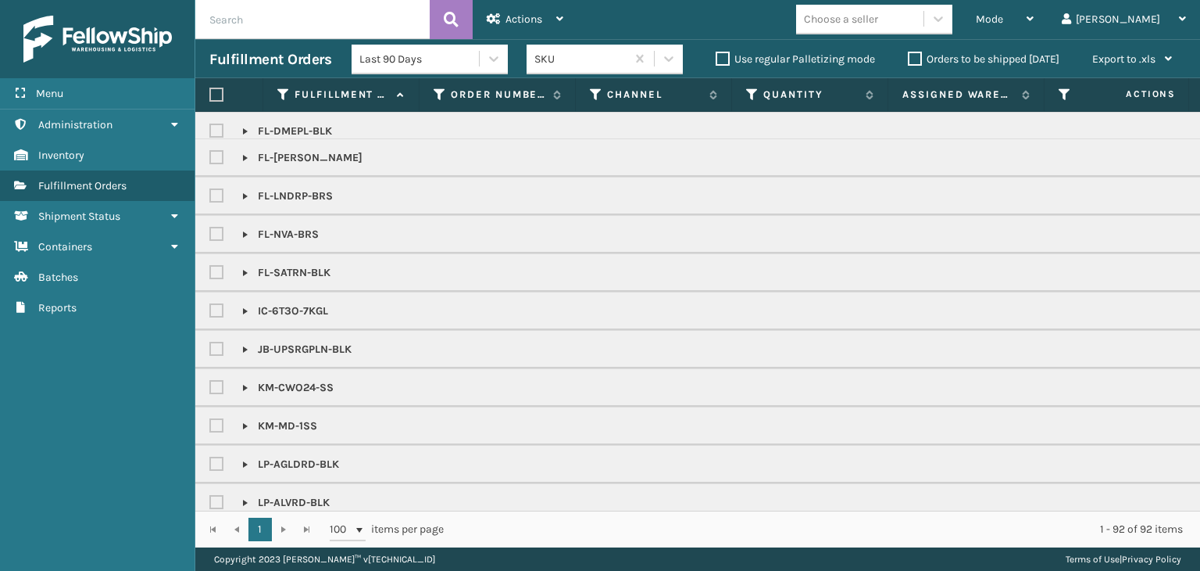
click at [309, 30] on input "text" at bounding box center [312, 19] width 234 height 39
paste input "LP-LGR-WHT"
type input "LP-LGR-WHT"
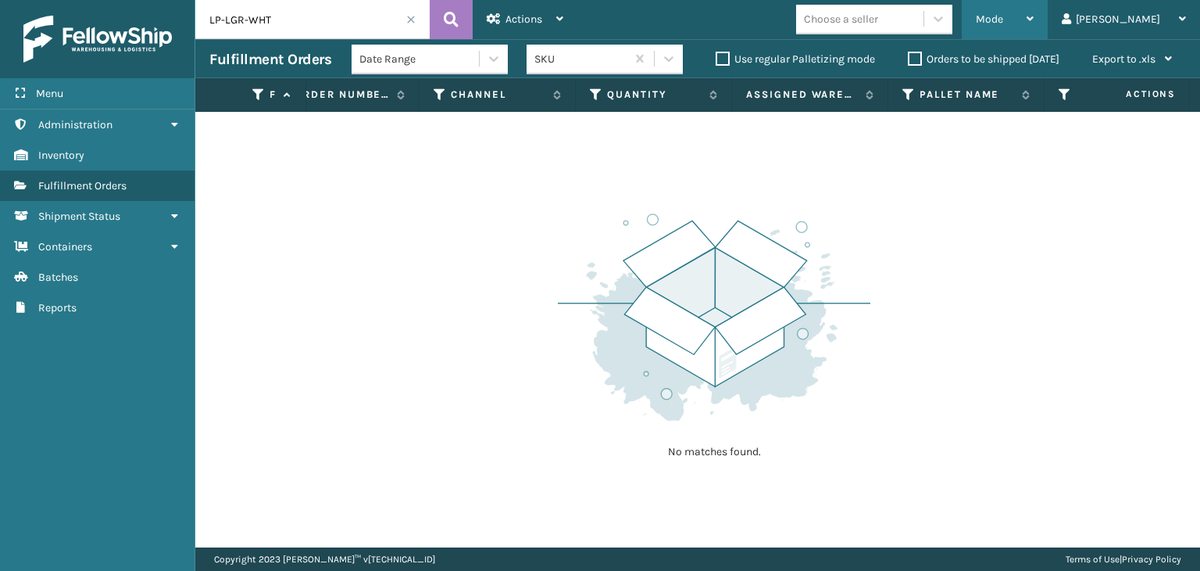
click at [1034, 23] on div "Mode" at bounding box center [1005, 19] width 58 height 39
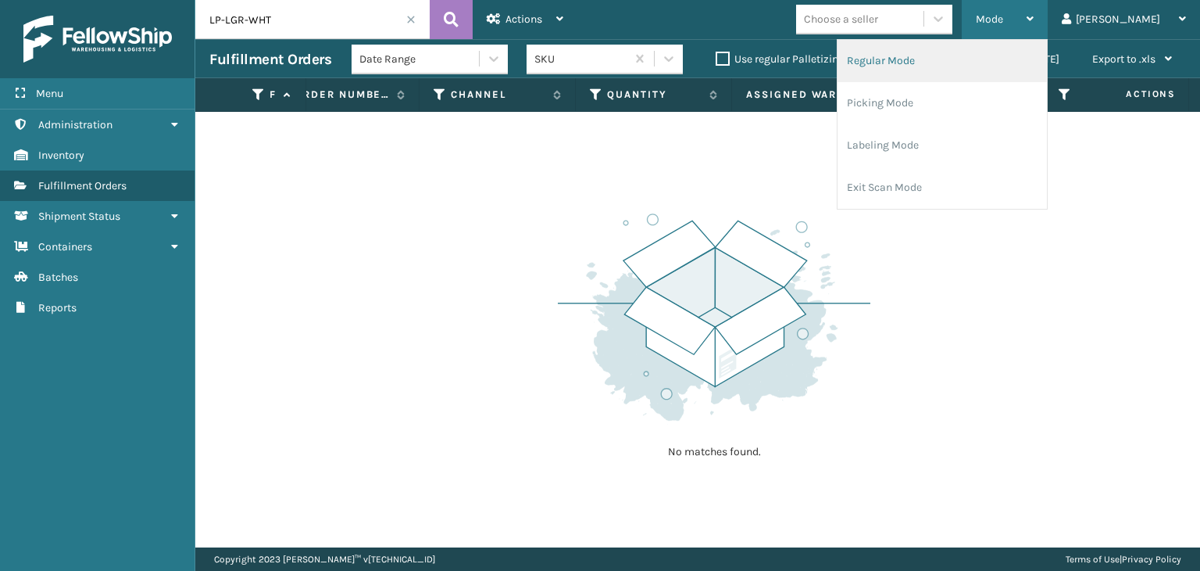
click at [973, 63] on li "Regular Mode" at bounding box center [942, 61] width 209 height 42
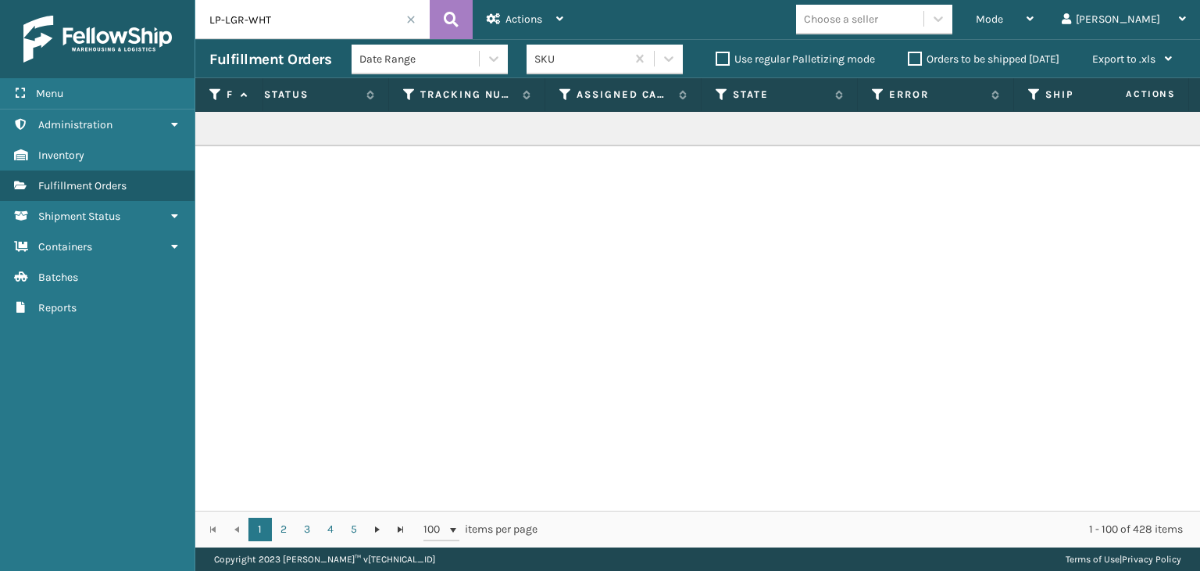
scroll to position [0, 825]
click at [544, 95] on icon at bounding box center [549, 95] width 13 height 14
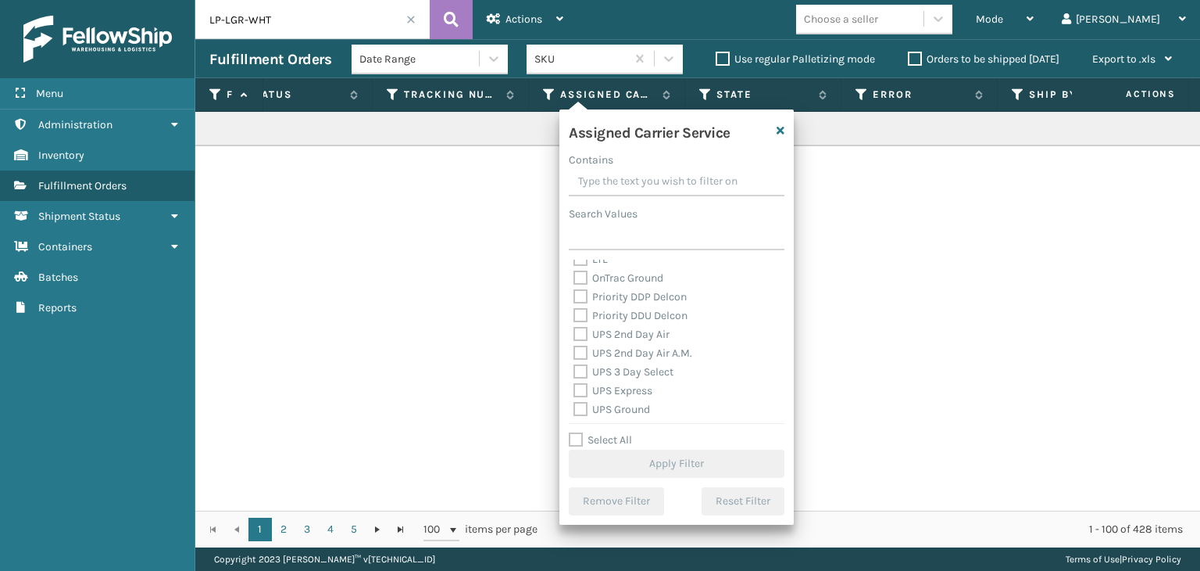
scroll to position [391, 0]
click at [1011, 239] on div "LP-LGR-WHT" at bounding box center [697, 311] width 1005 height 399
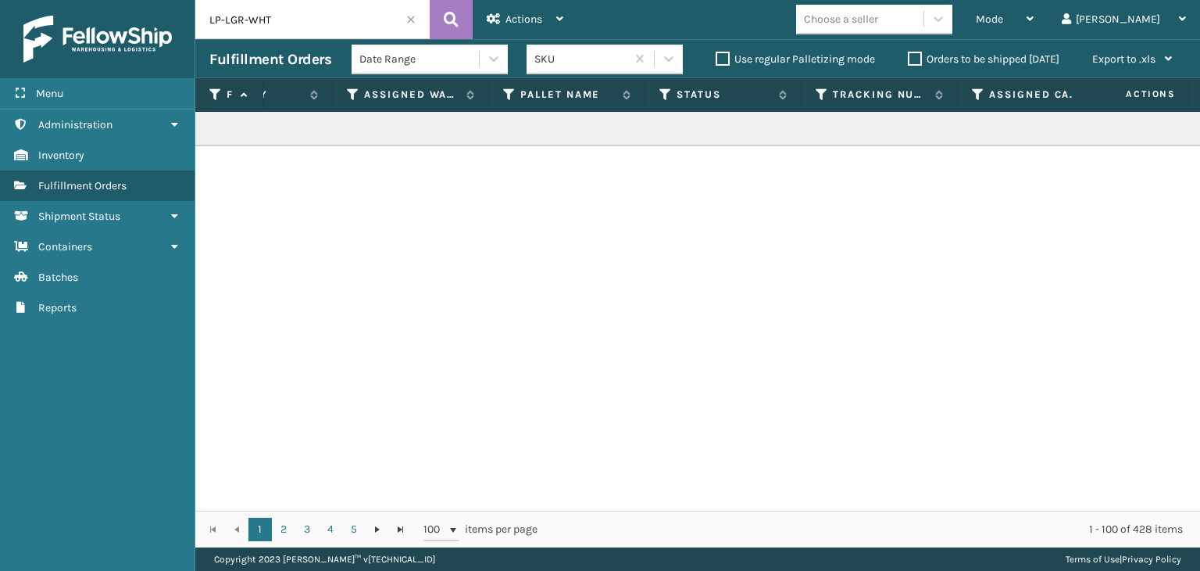
scroll to position [0, 395]
click at [674, 98] on icon at bounding box center [670, 95] width 13 height 14
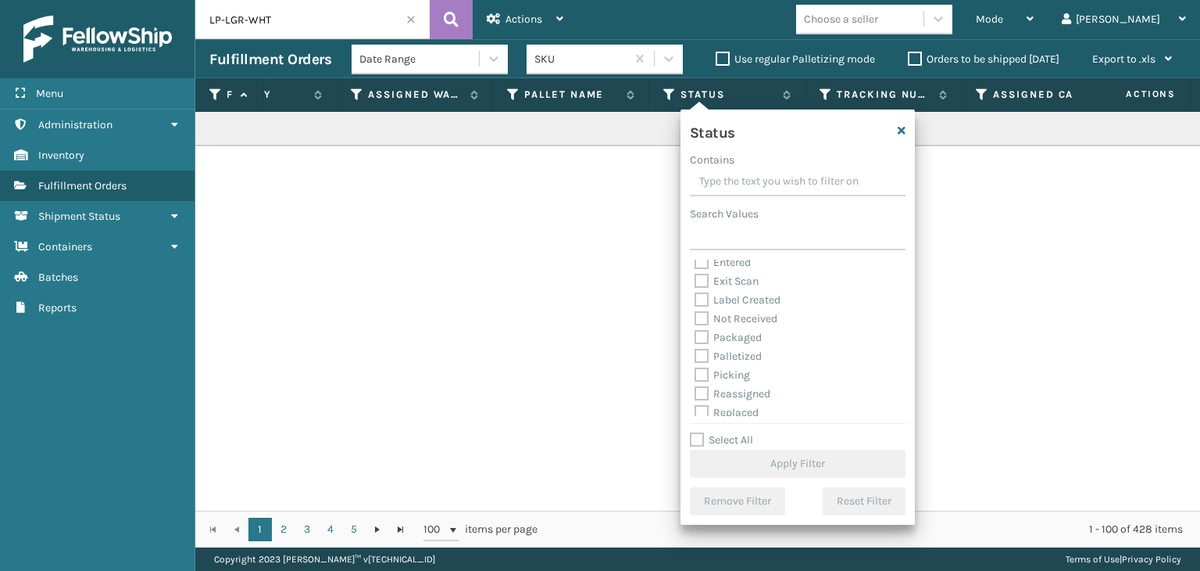
scroll to position [88, 0]
click at [735, 313] on label "Palletized" at bounding box center [728, 312] width 67 height 13
click at [696, 313] on input "Palletized" at bounding box center [695, 308] width 1 height 10
checkbox input "true"
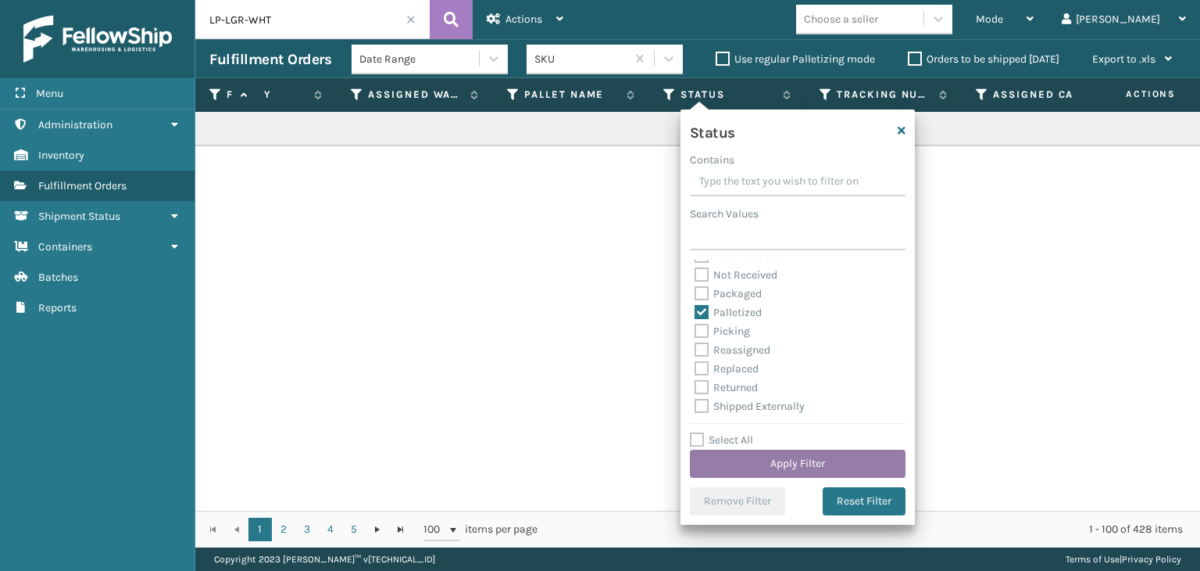
click at [802, 458] on button "Apply Filter" at bounding box center [798, 463] width 216 height 28
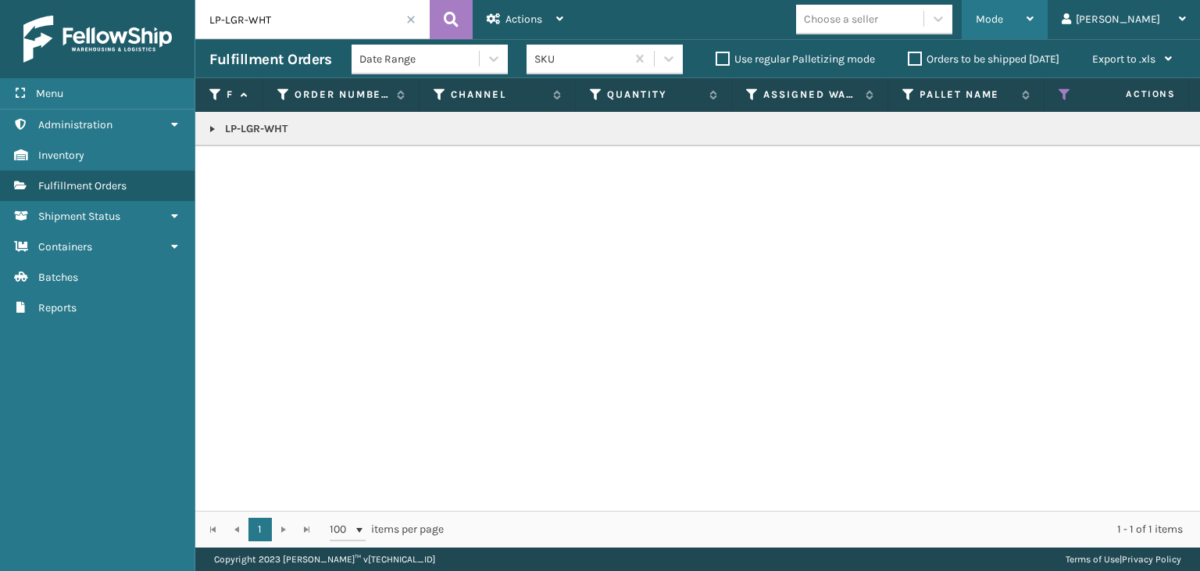
click at [1003, 13] on span "Mode" at bounding box center [989, 19] width 27 height 13
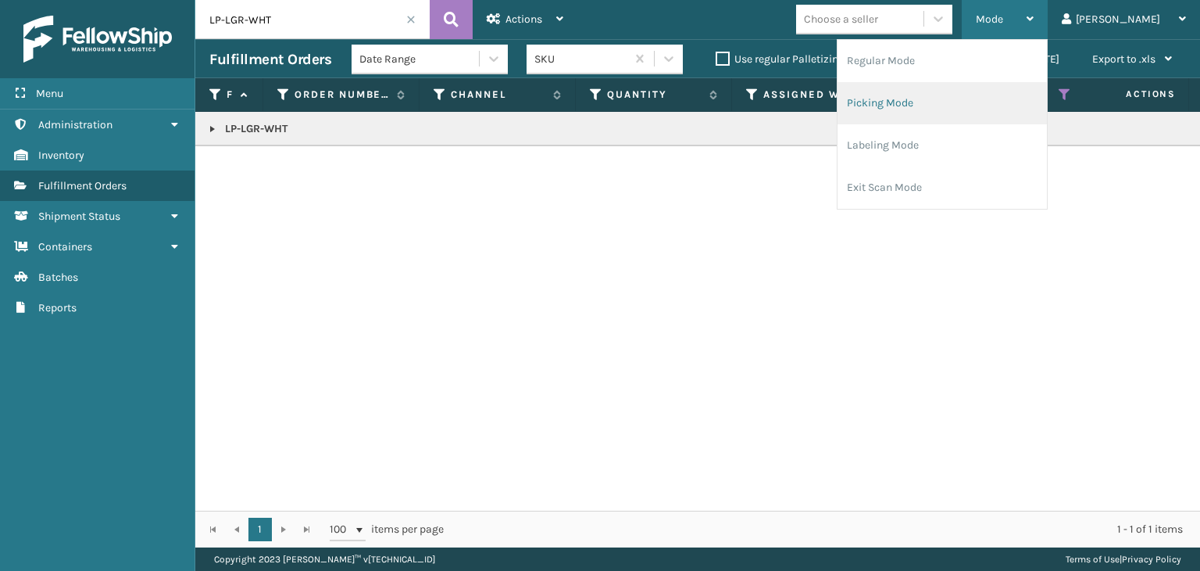
click at [997, 95] on li "Picking Mode" at bounding box center [942, 103] width 209 height 42
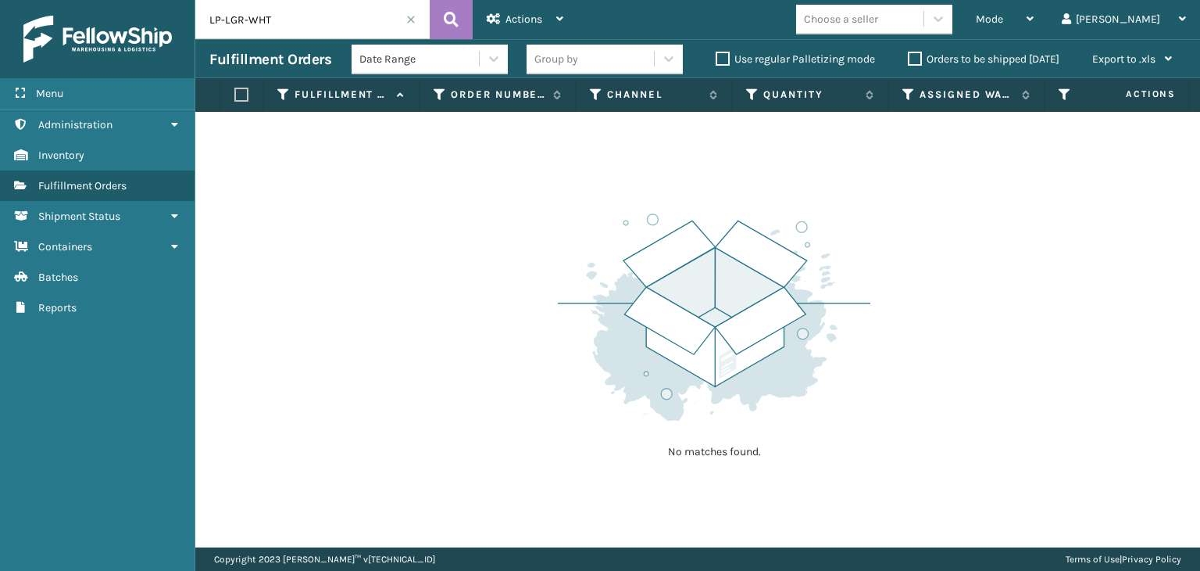
click at [412, 23] on span at bounding box center [410, 19] width 9 height 9
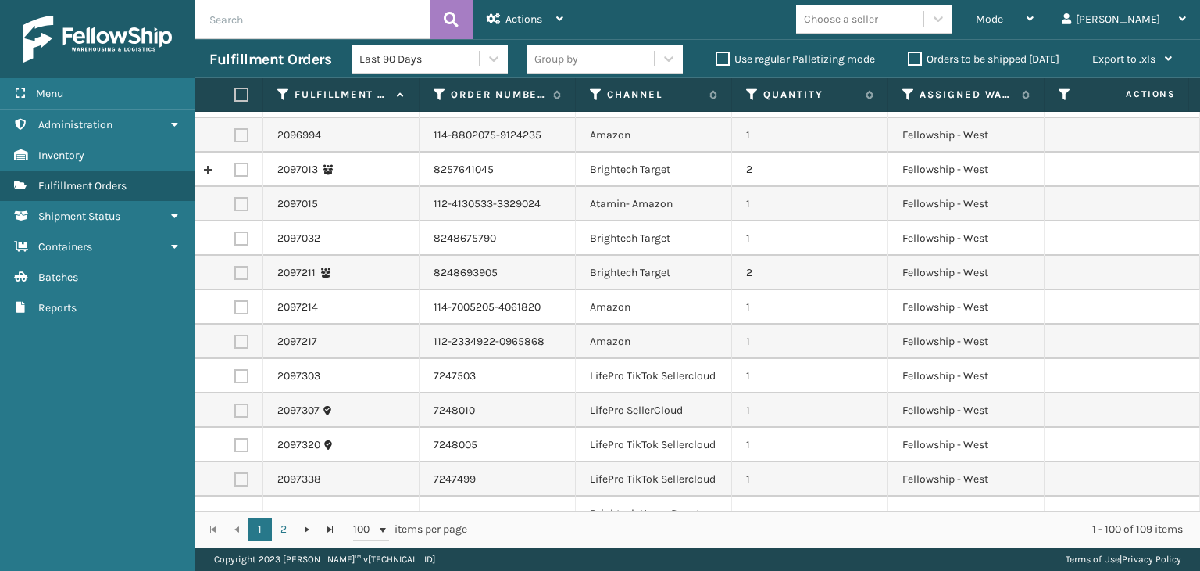
scroll to position [782, 0]
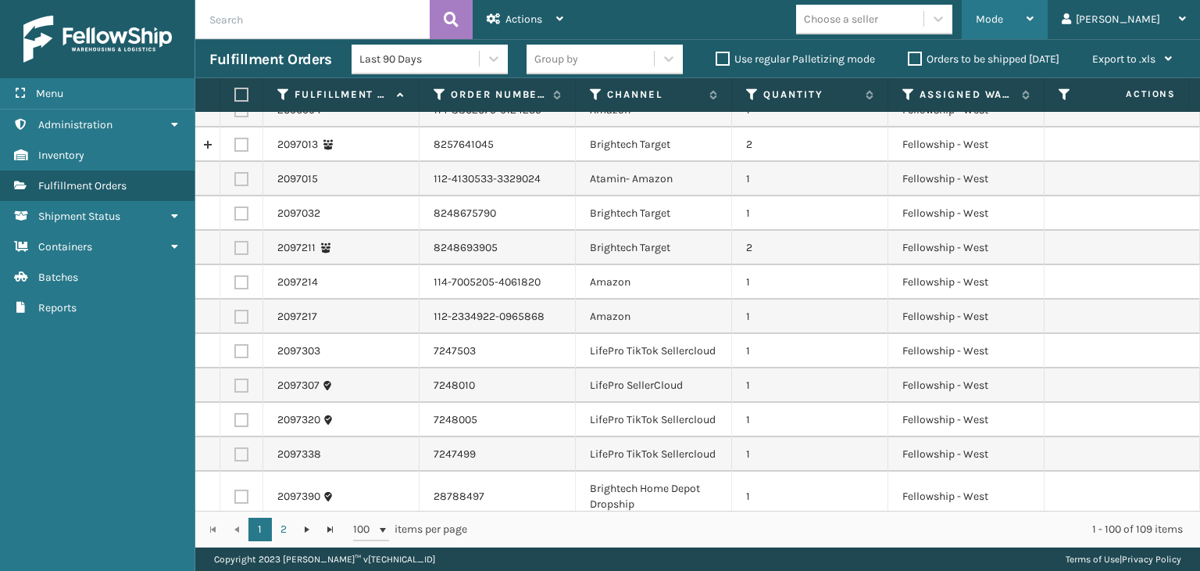
click at [1048, 29] on div "Mode Regular Mode Picking Mode Labeling Mode Exit Scan Mode" at bounding box center [1005, 19] width 86 height 39
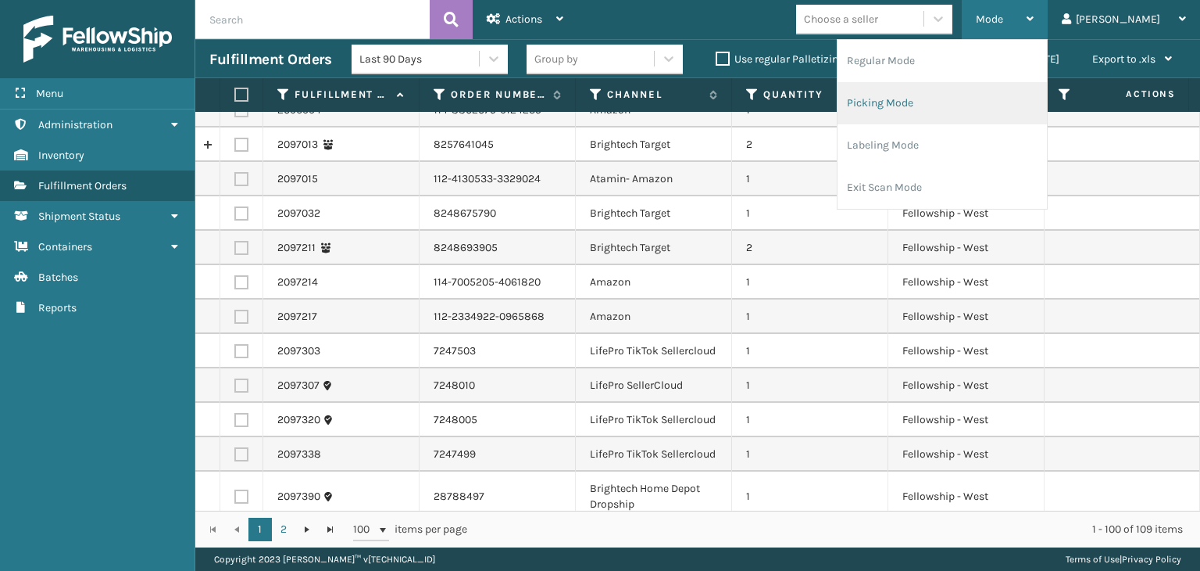
click at [1046, 109] on li "Picking Mode" at bounding box center [942, 103] width 209 height 42
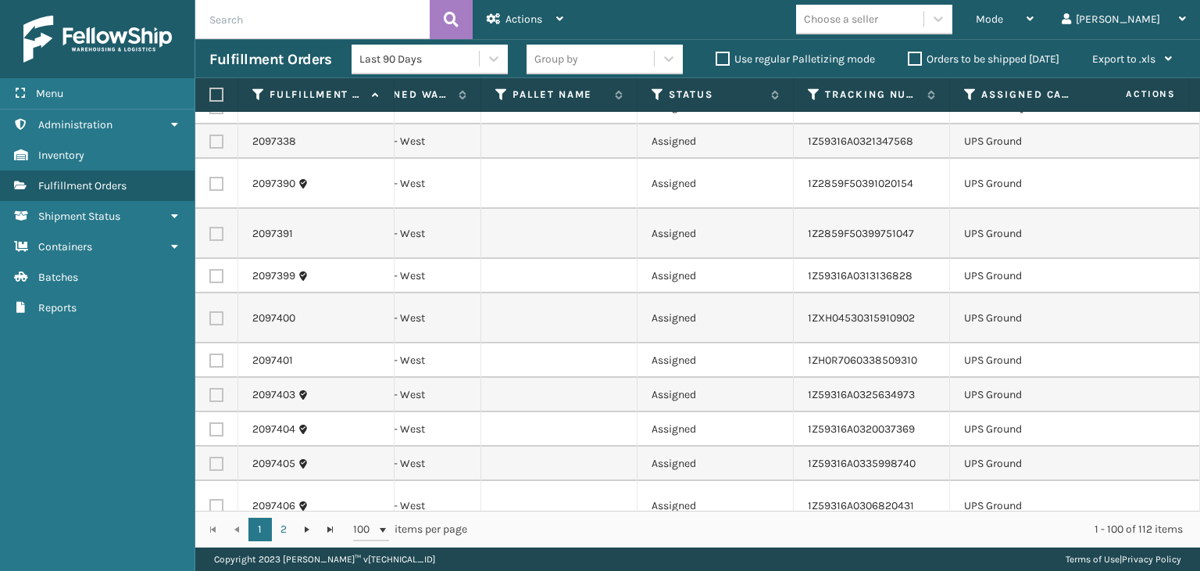
scroll to position [0, 573]
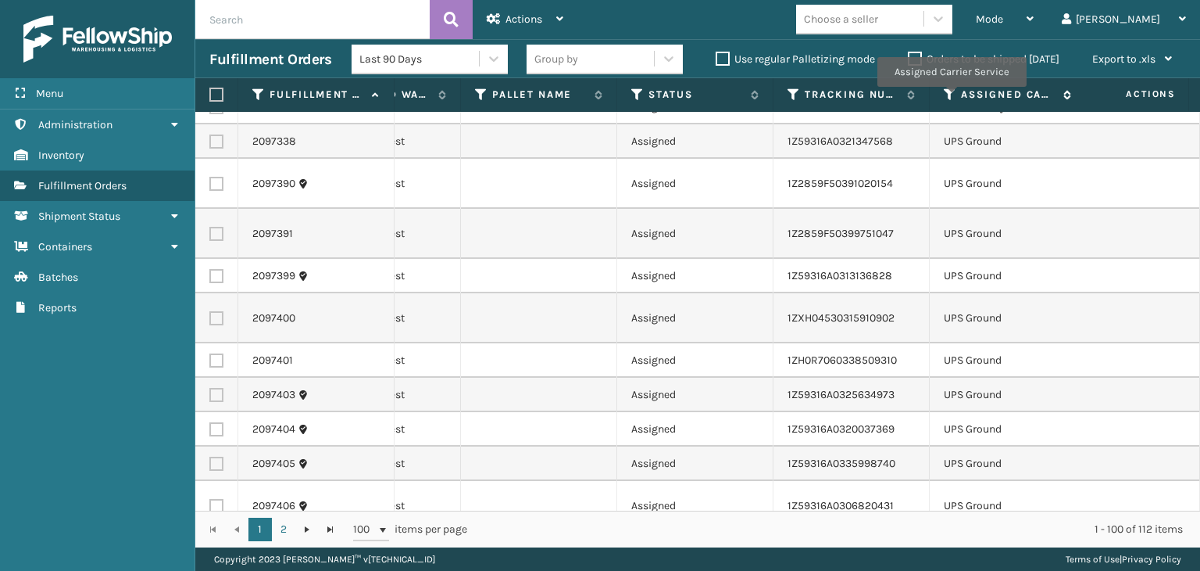
click at [951, 98] on icon at bounding box center [950, 95] width 13 height 14
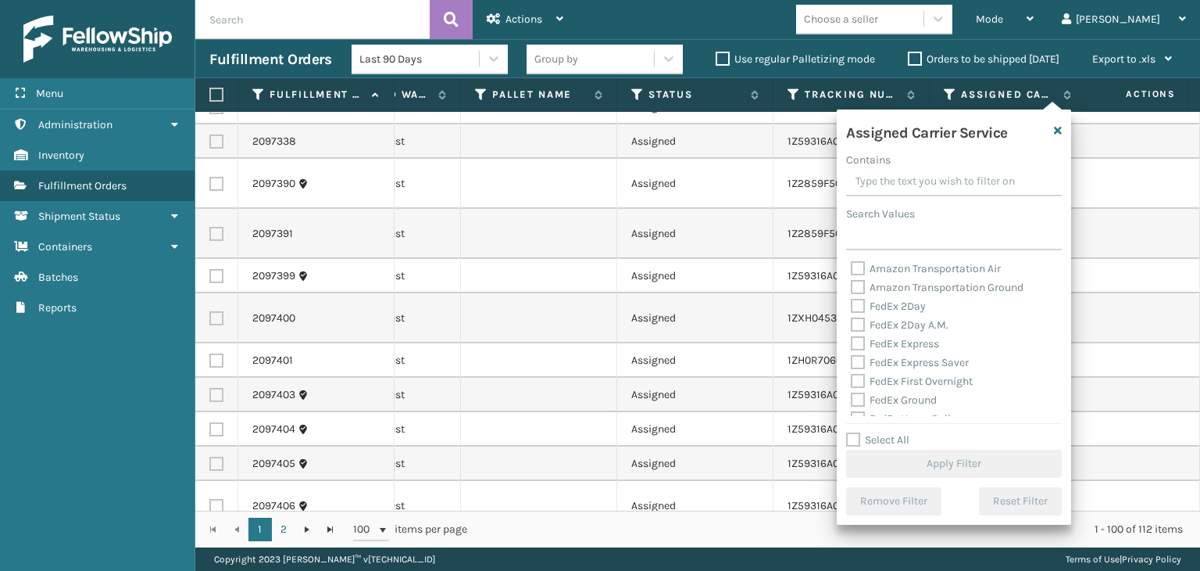
click at [878, 448] on div "Select All Apply Filter" at bounding box center [954, 454] width 216 height 47
click at [878, 442] on label "Select All" at bounding box center [877, 439] width 63 height 13
click at [878, 432] on input "Select All" at bounding box center [963, 432] width 234 height 2
checkbox input "true"
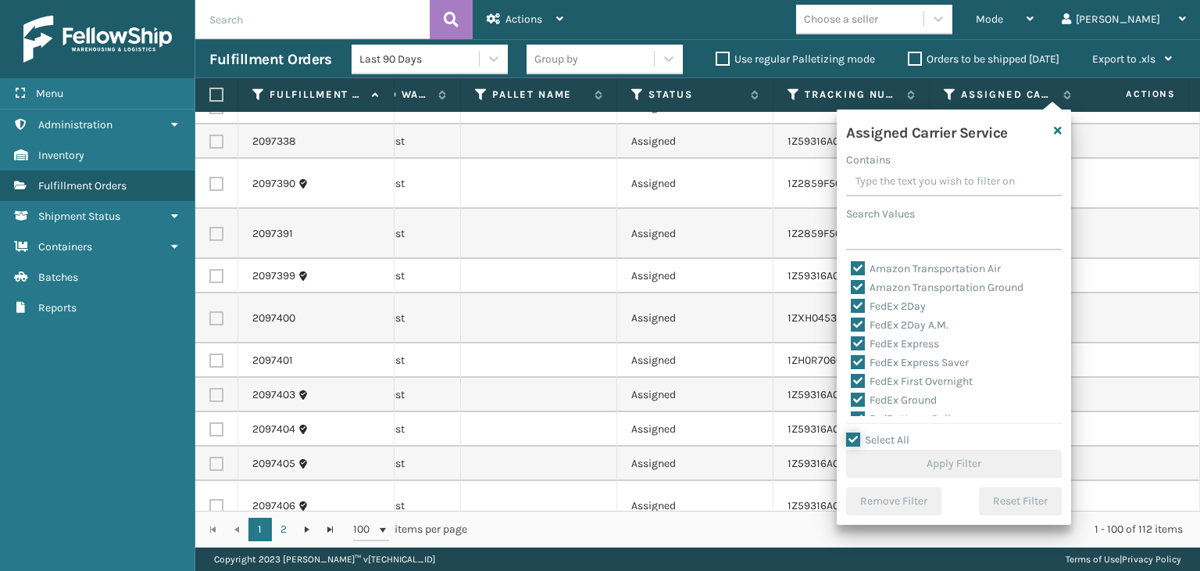
checkbox input "true"
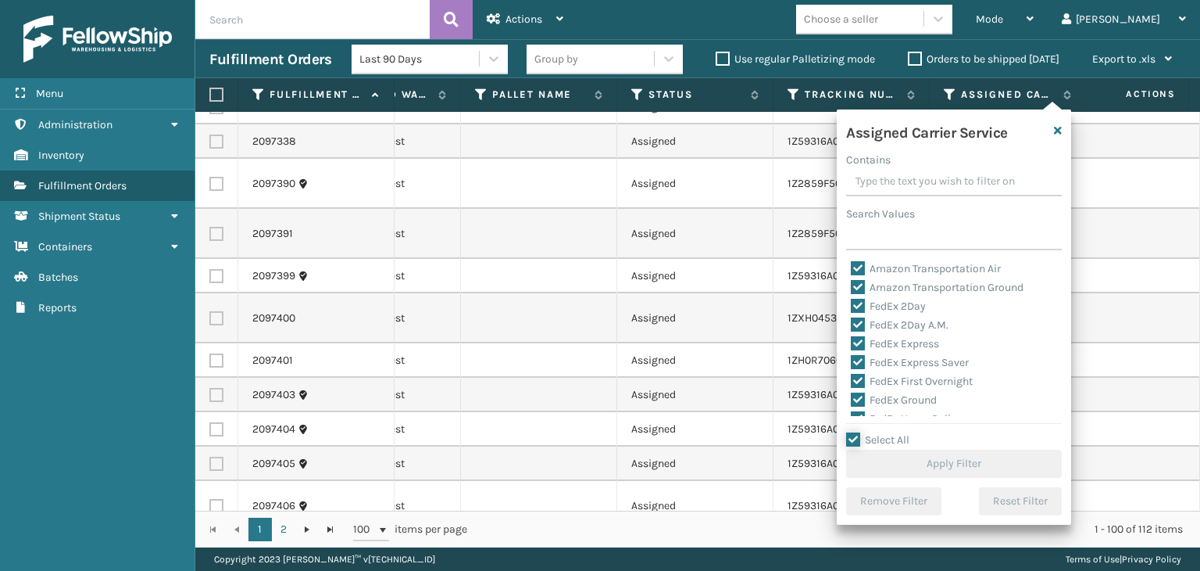
checkbox input "true"
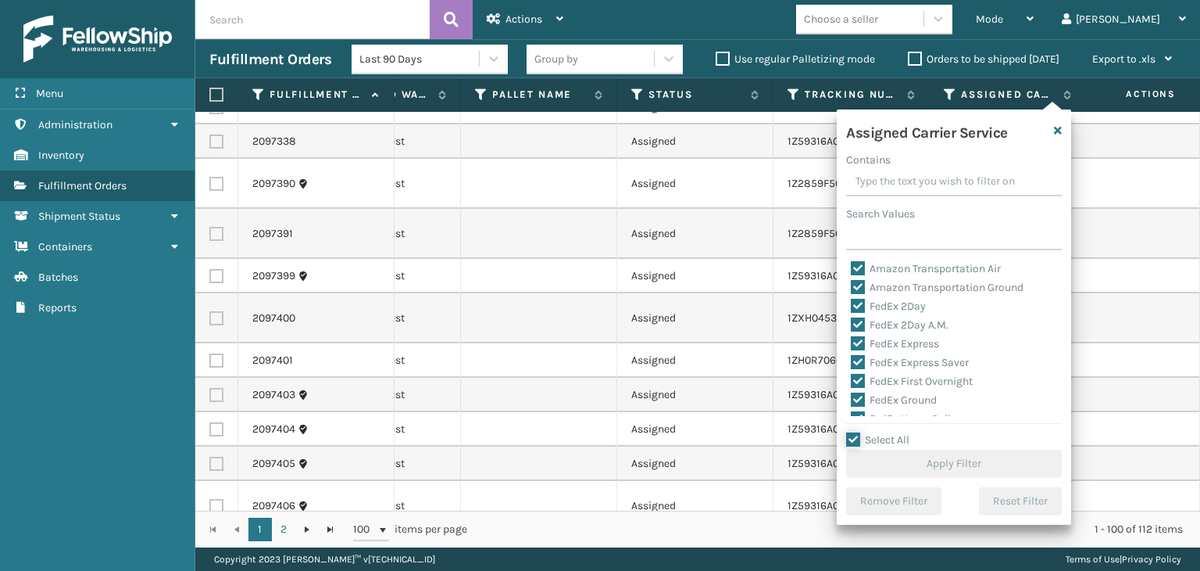
checkbox input "true"
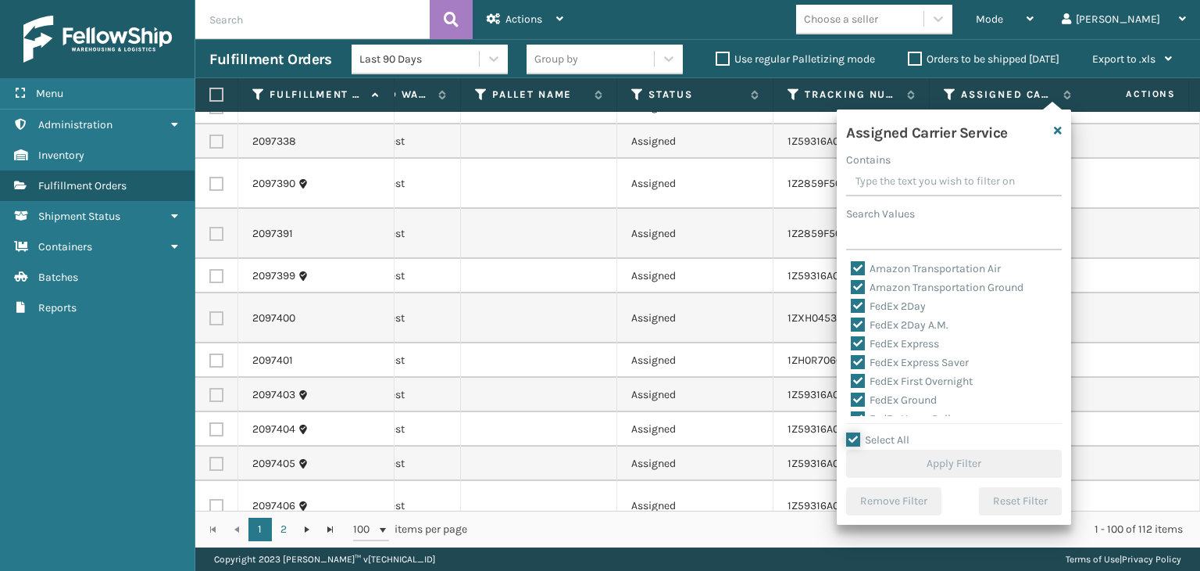
checkbox input "true"
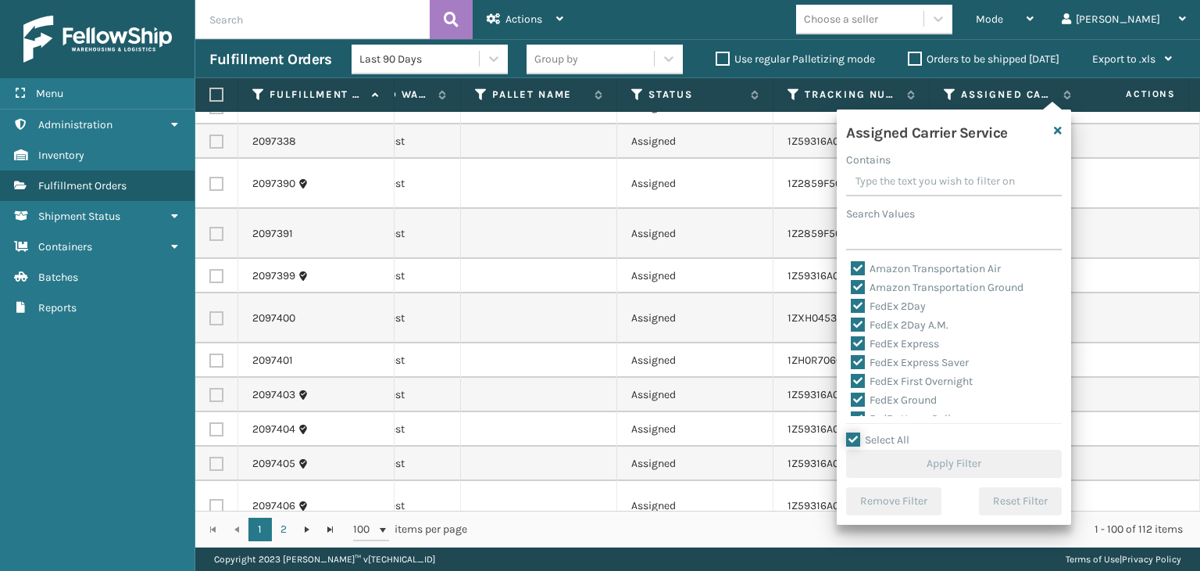
checkbox input "true"
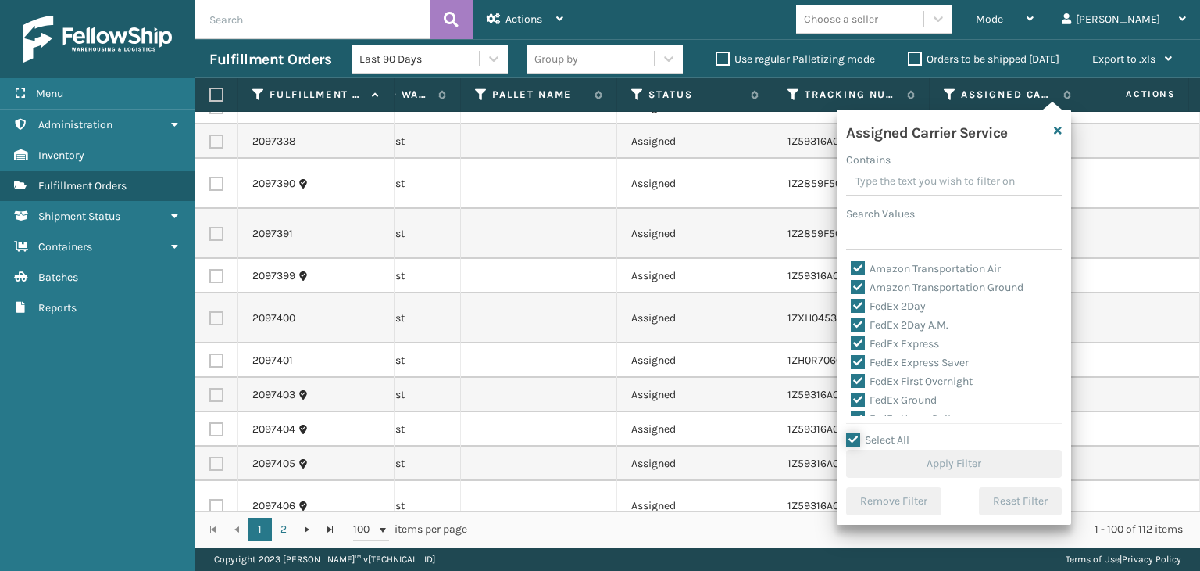
checkbox input "true"
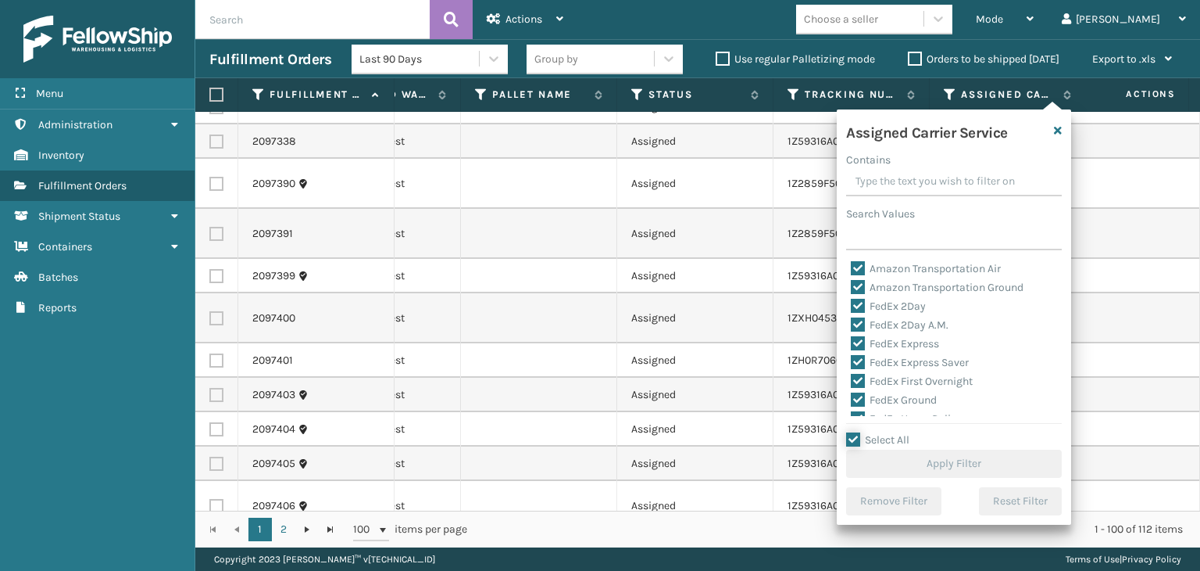
checkbox input "true"
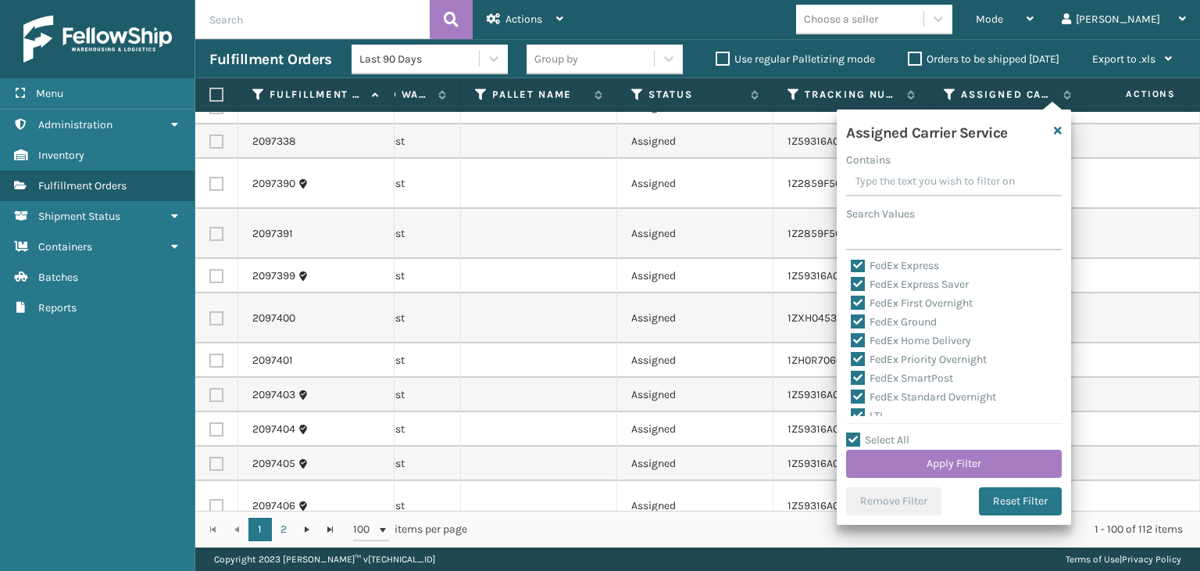
click at [875, 413] on label "LTL" at bounding box center [868, 415] width 34 height 13
click at [852, 413] on input "LTL" at bounding box center [851, 411] width 1 height 10
checkbox input "false"
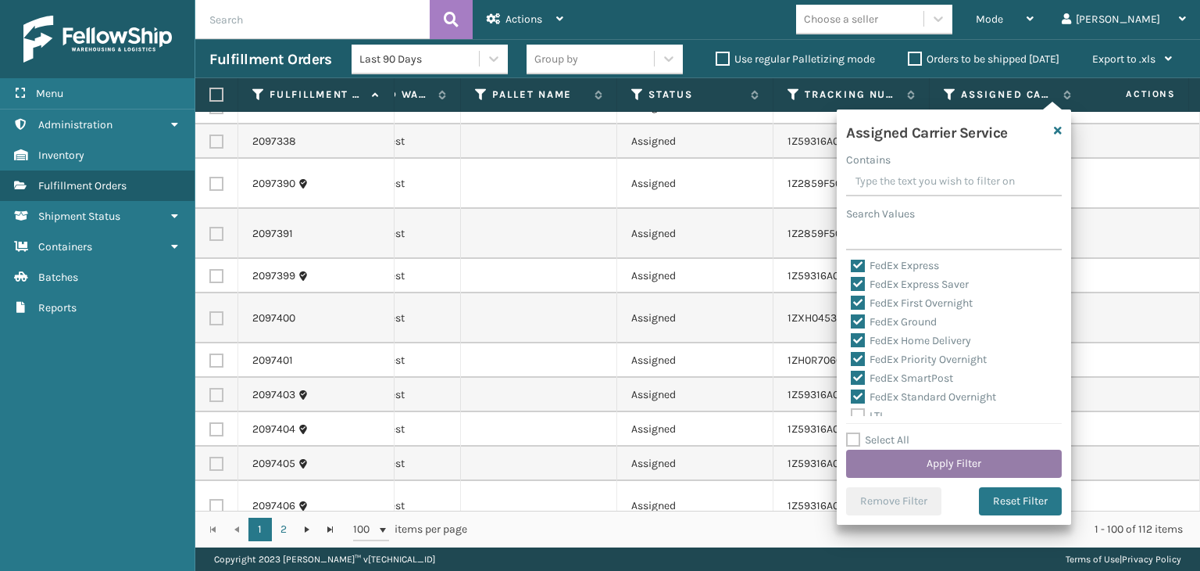
click at [940, 467] on button "Apply Filter" at bounding box center [954, 463] width 216 height 28
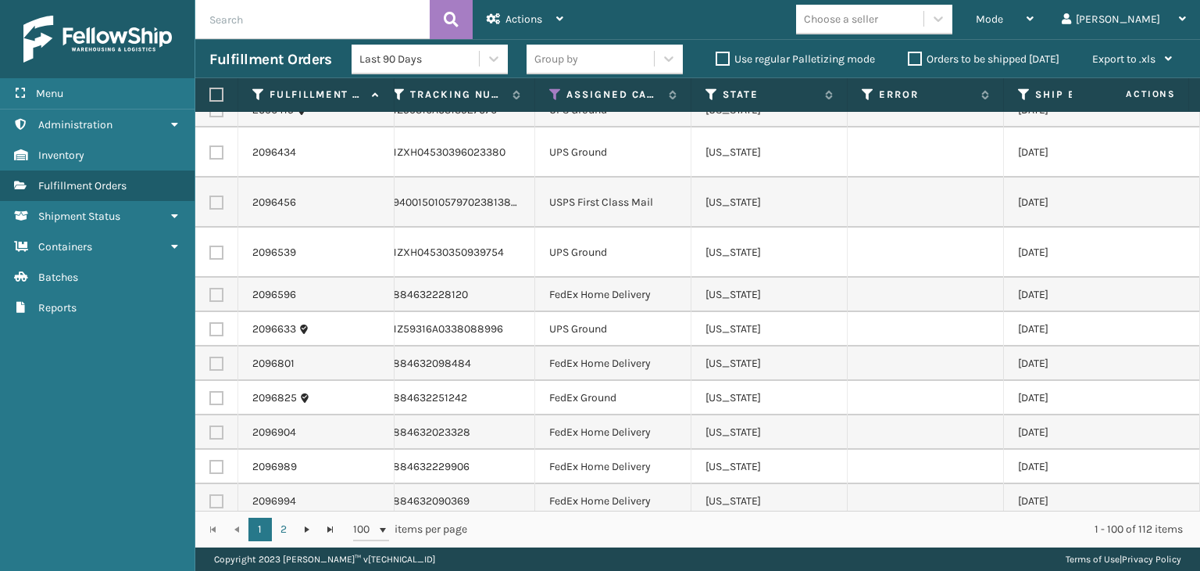
scroll to position [0, 925]
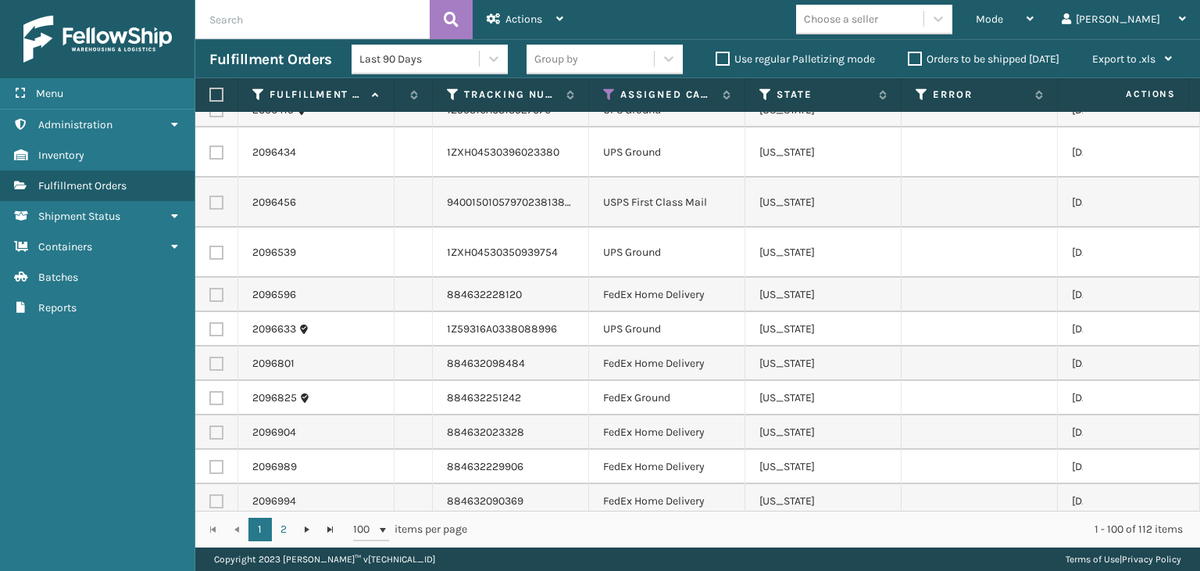
click at [566, 58] on div "Group by" at bounding box center [557, 59] width 44 height 16
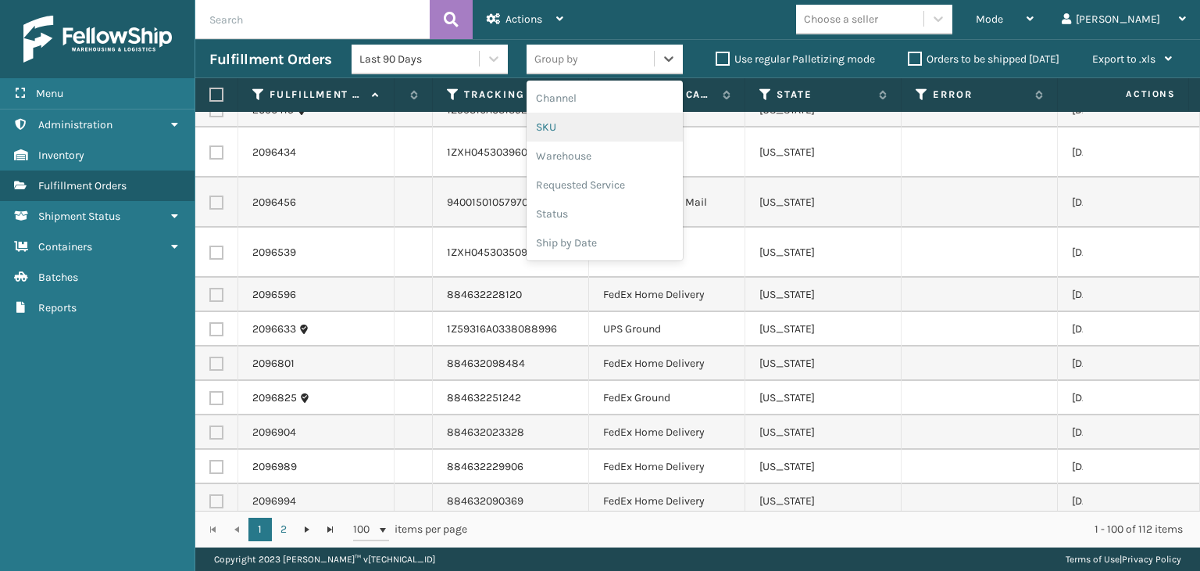
click at [592, 117] on div "SKU" at bounding box center [605, 127] width 156 height 29
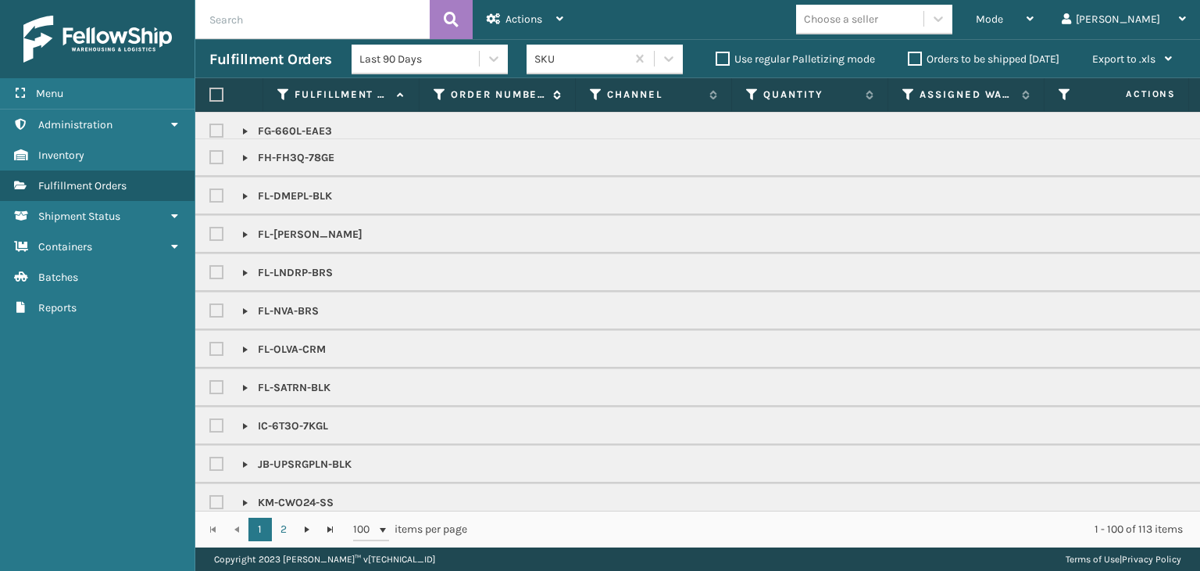
scroll to position [1172, 0]
